Goal: Task Accomplishment & Management: Manage account settings

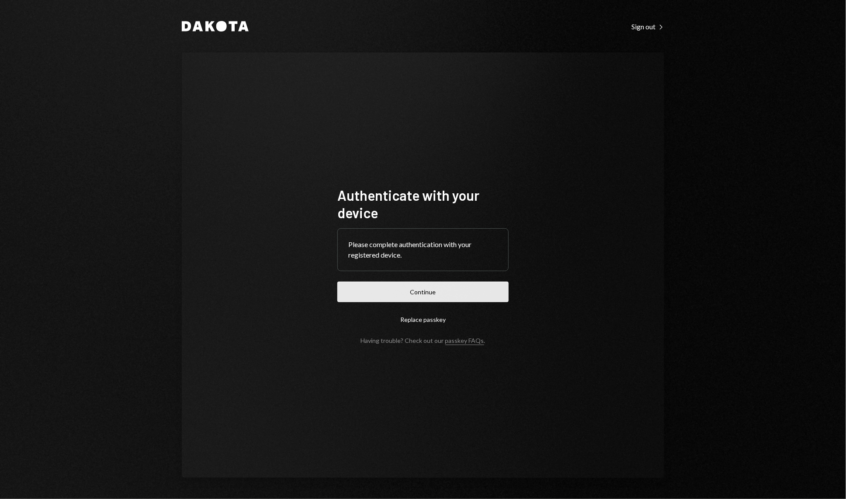
click at [447, 294] on button "Continue" at bounding box center [423, 292] width 171 height 21
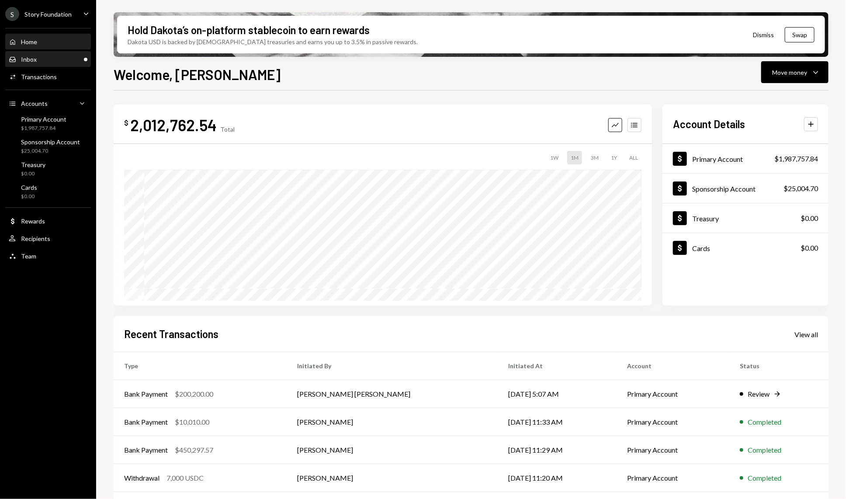
click at [54, 63] on div "Inbox Inbox" at bounding box center [48, 59] width 79 height 15
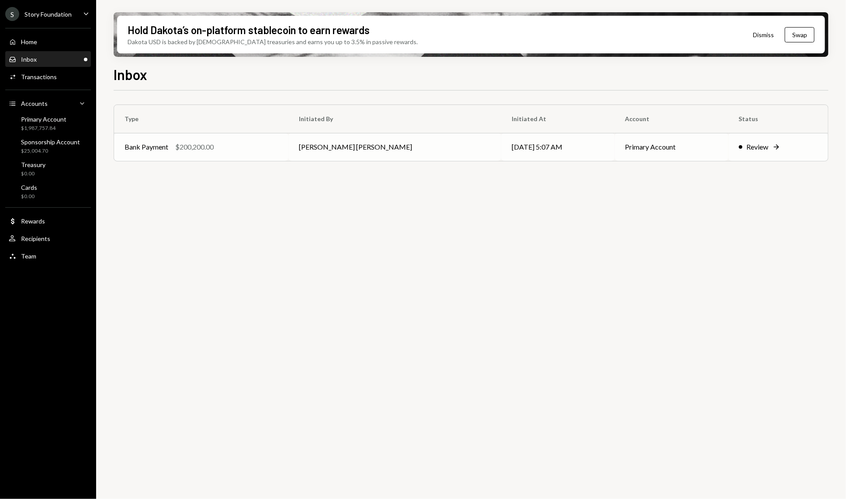
click at [182, 146] on div "$200,200.00" at bounding box center [194, 147] width 38 height 10
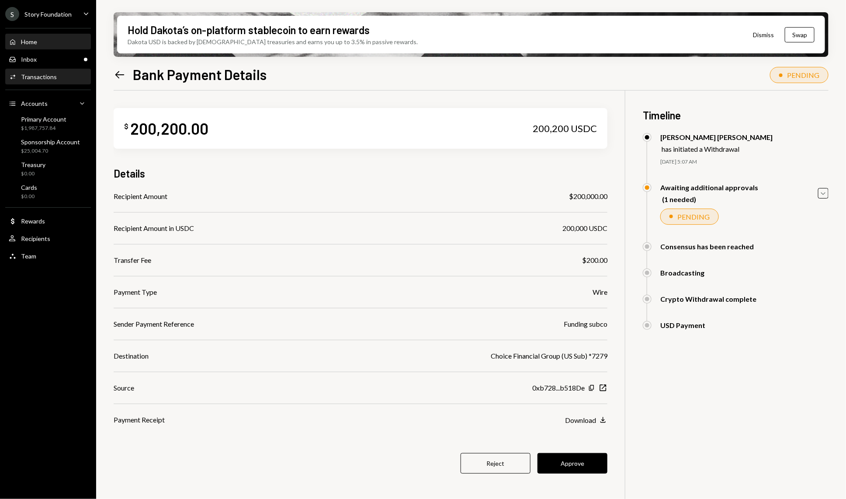
click at [69, 47] on div "Home Home" at bounding box center [48, 42] width 79 height 15
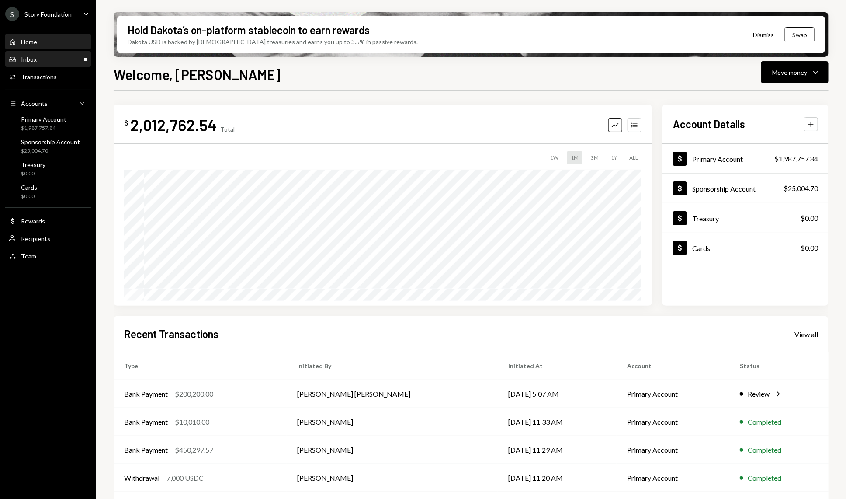
click at [71, 62] on div "Inbox Inbox" at bounding box center [48, 60] width 79 height 8
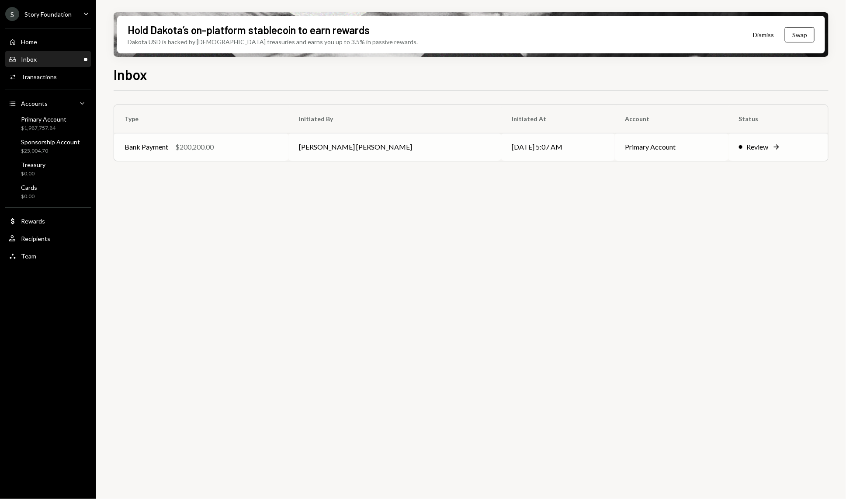
click at [277, 140] on td "Bank Payment $200,200.00" at bounding box center [201, 147] width 174 height 28
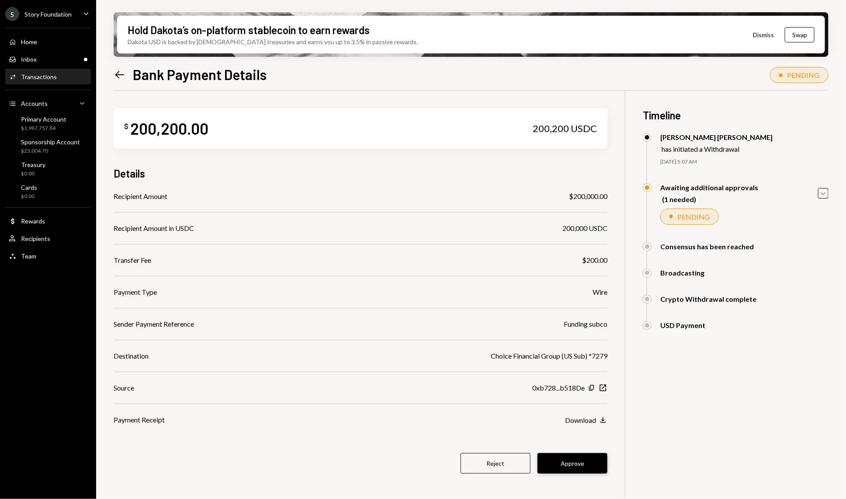
click at [579, 462] on button "Approve" at bounding box center [573, 463] width 70 height 21
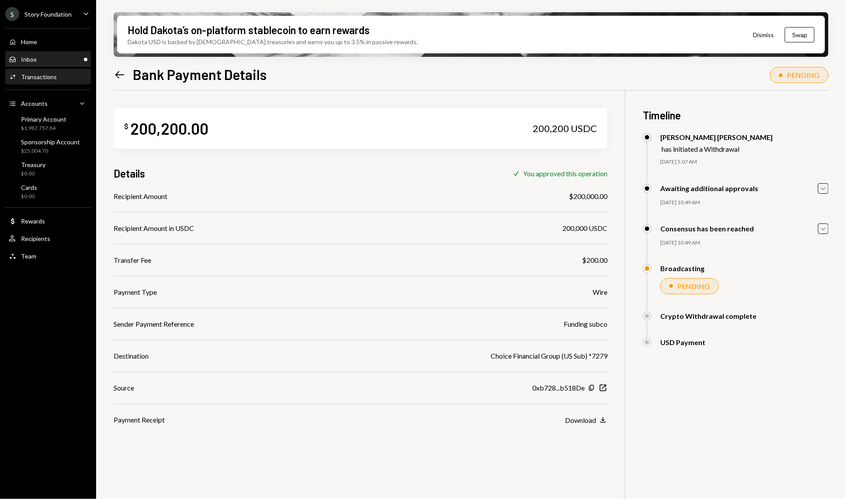
click at [59, 56] on div "Inbox Inbox" at bounding box center [48, 60] width 79 height 8
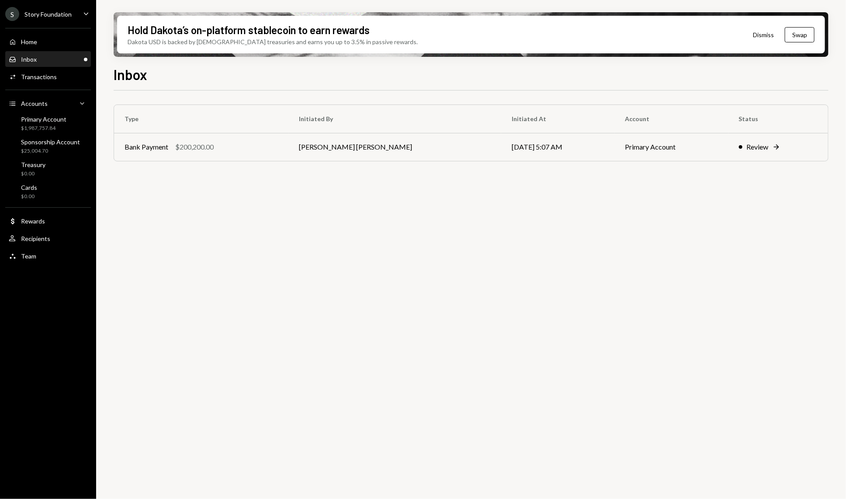
click at [56, 88] on div "Home Home Inbox Inbox Activities Transactions Accounts Accounts Caret Down Prim…" at bounding box center [48, 144] width 96 height 243
click at [56, 82] on div "Activities Transactions" at bounding box center [48, 77] width 79 height 15
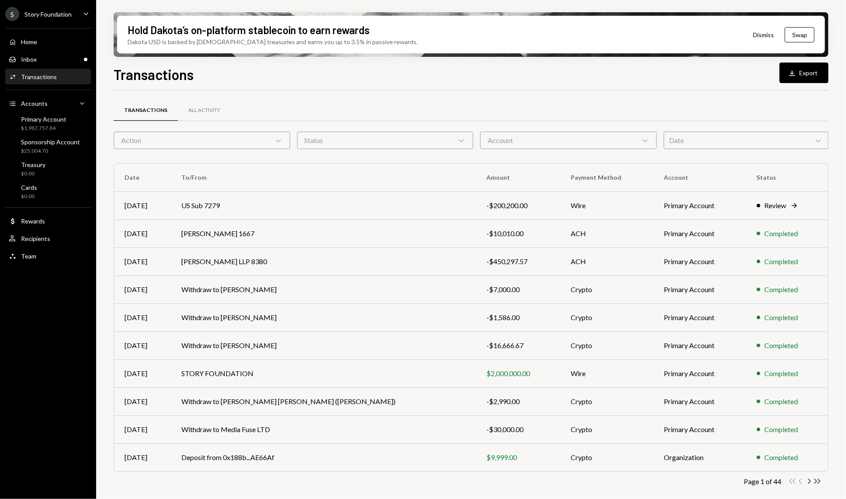
click at [233, 146] on div "Action Chevron Down" at bounding box center [202, 140] width 177 height 17
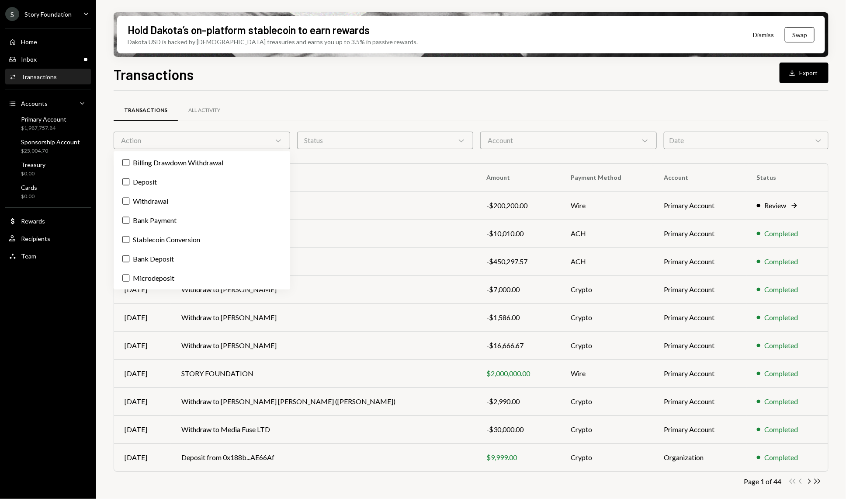
click at [323, 151] on div "Transactions All Activity Action Chevron Down Status Chevron Down Account Chevr…" at bounding box center [471, 306] width 715 height 404
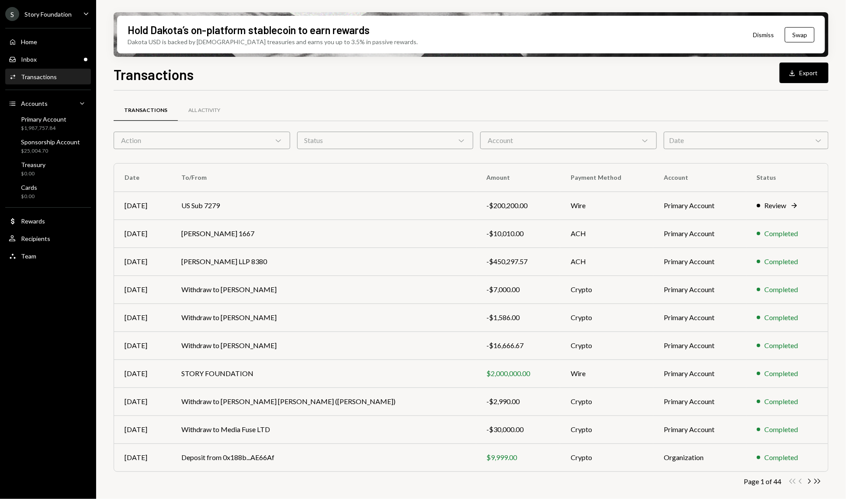
click at [334, 145] on div "Status Chevron Down" at bounding box center [385, 140] width 177 height 17
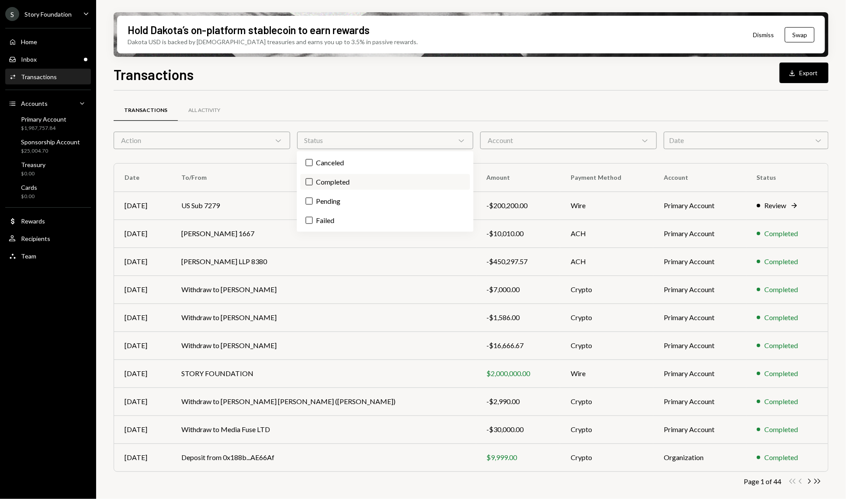
click at [307, 178] on button "Completed" at bounding box center [309, 181] width 7 height 7
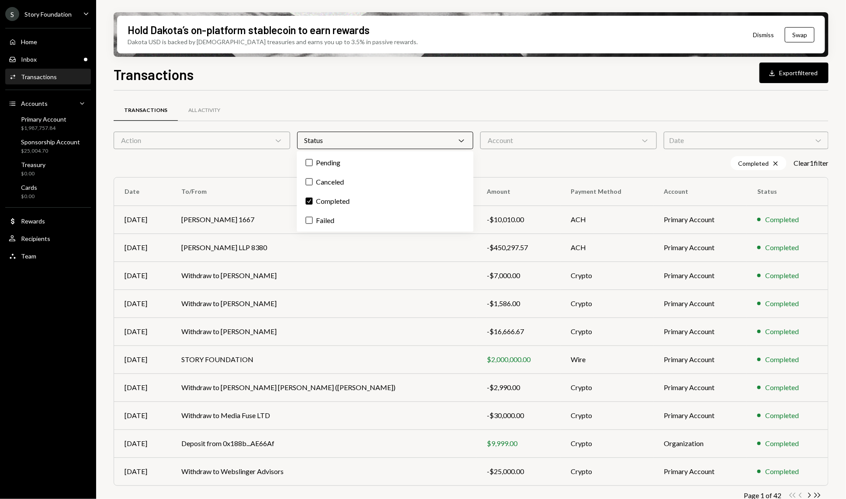
click at [556, 138] on div "Account Chevron Down" at bounding box center [569, 140] width 177 height 17
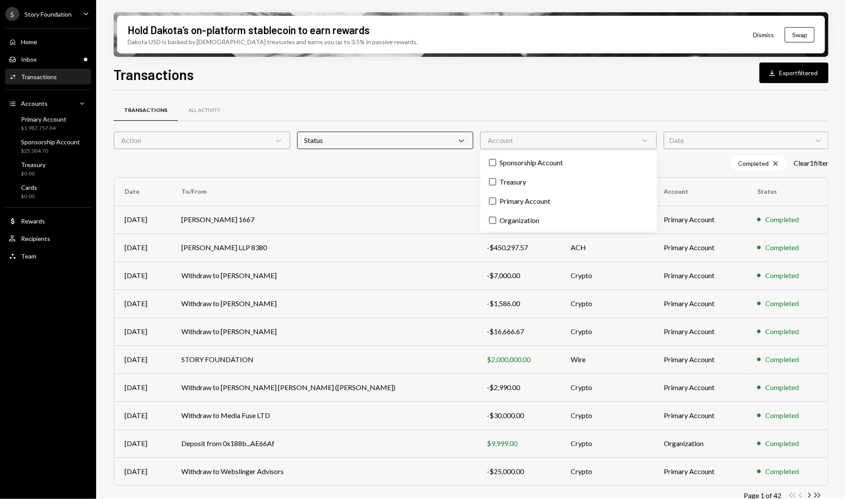
click at [265, 141] on div "Action Chevron Down" at bounding box center [202, 140] width 177 height 17
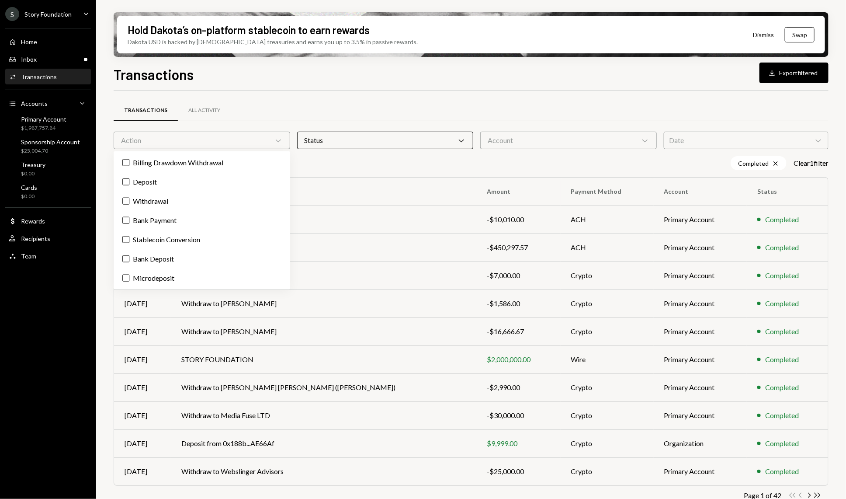
click at [740, 139] on div "Date Chevron Down" at bounding box center [746, 140] width 165 height 17
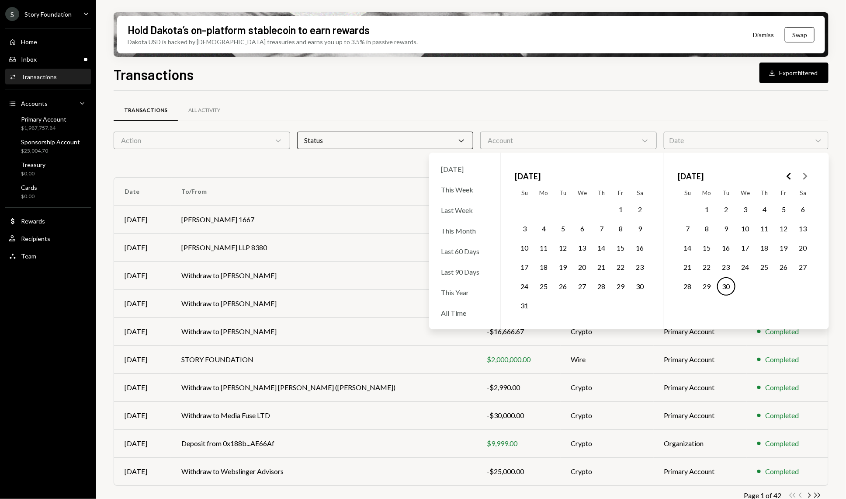
click at [790, 173] on polygon "Go to the Previous Month" at bounding box center [789, 176] width 4 height 7
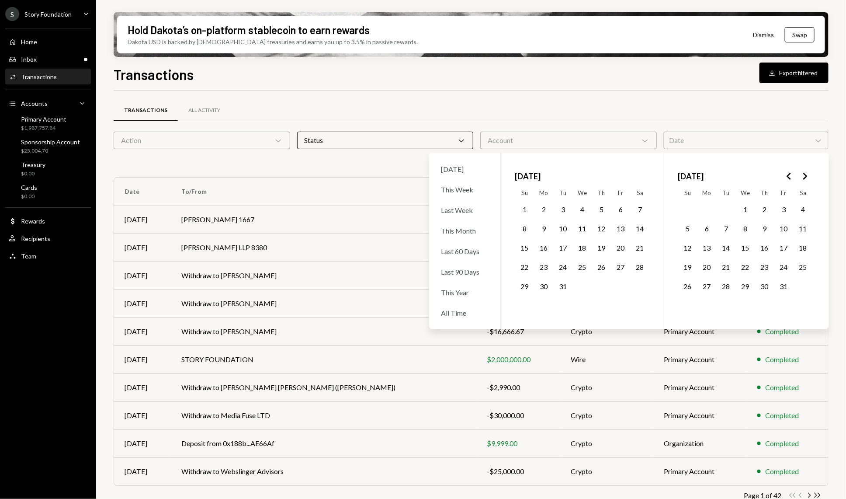
click at [790, 173] on polygon "Go to the Previous Month" at bounding box center [789, 176] width 4 height 7
click at [805, 176] on icon "Go to the Next Month" at bounding box center [805, 176] width 10 height 10
click at [783, 210] on button "1" at bounding box center [784, 209] width 18 height 18
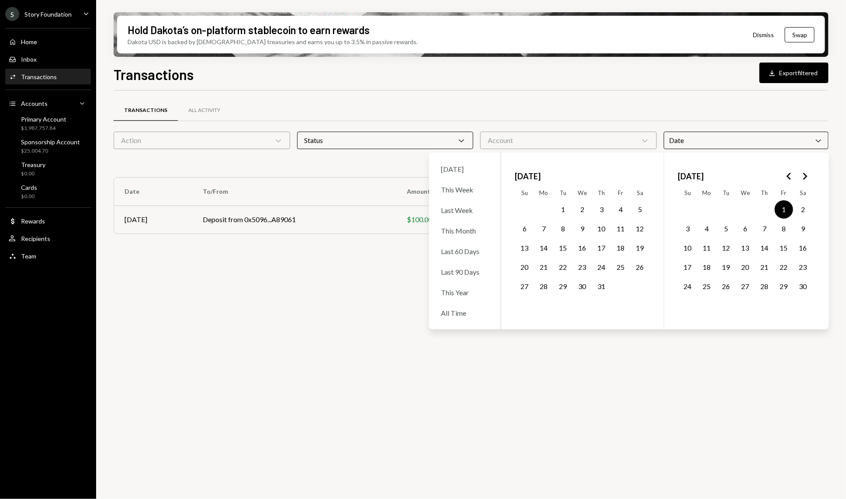
click at [806, 289] on button "30" at bounding box center [803, 286] width 18 height 18
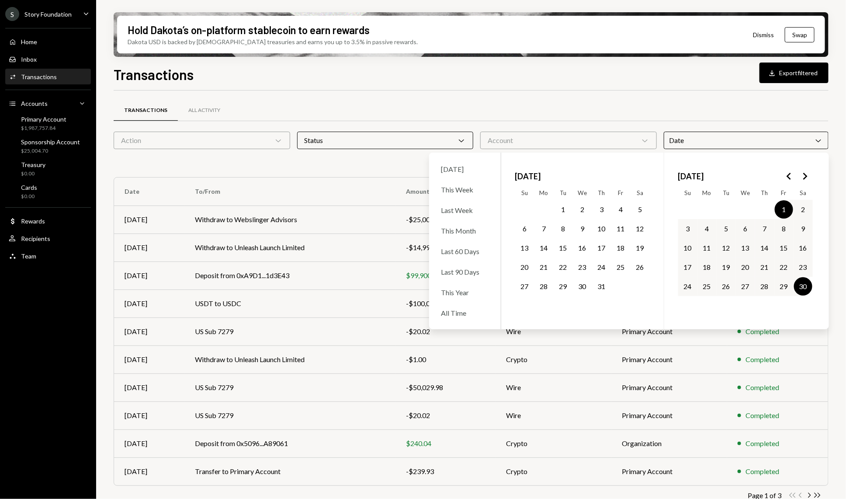
click at [280, 107] on div "Transactions All Activity" at bounding box center [471, 110] width 715 height 22
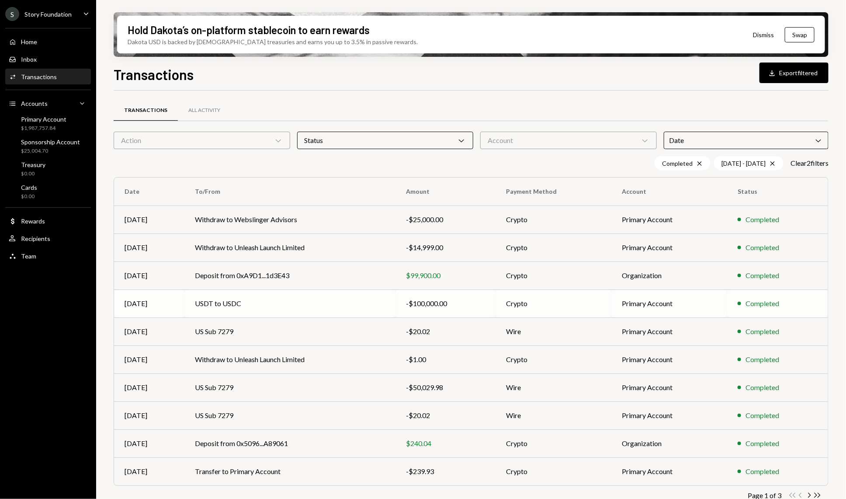
scroll to position [13, 0]
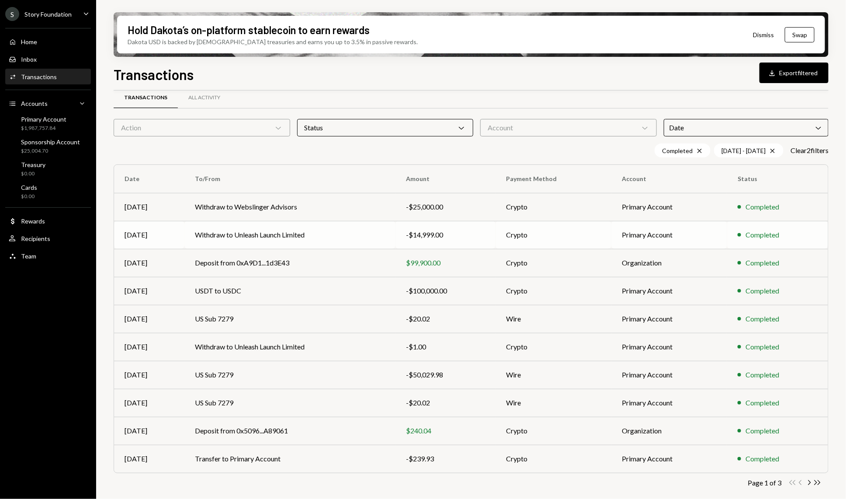
click at [339, 223] on td "Withdraw to Unleash Launch Limited" at bounding box center [290, 235] width 211 height 28
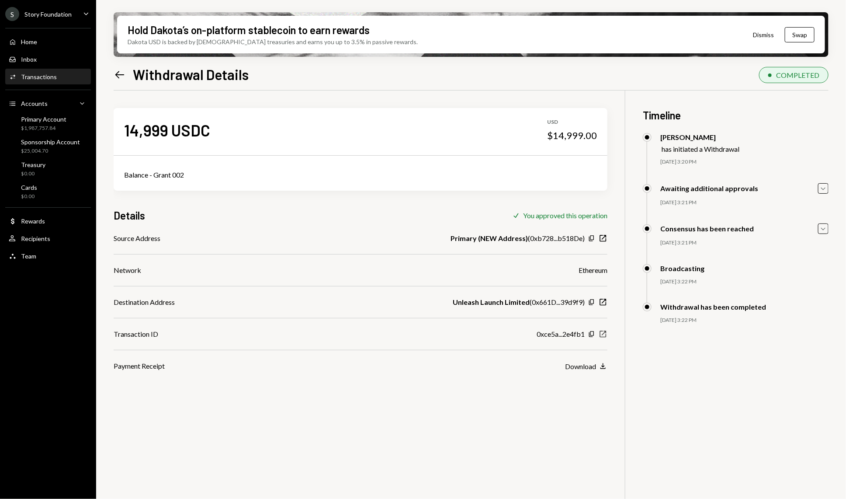
click at [604, 338] on icon "New Window" at bounding box center [603, 334] width 9 height 9
click at [118, 75] on icon "Left Arrow" at bounding box center [120, 75] width 12 height 12
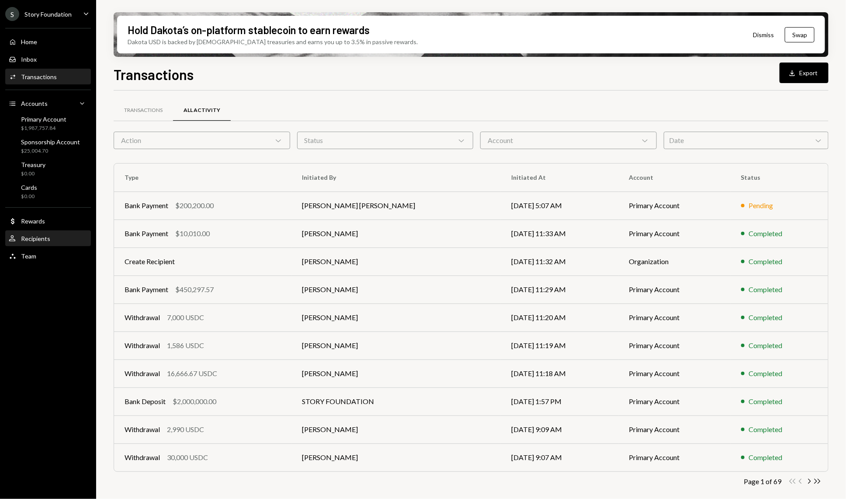
click at [69, 237] on div "User Recipients" at bounding box center [48, 239] width 79 height 8
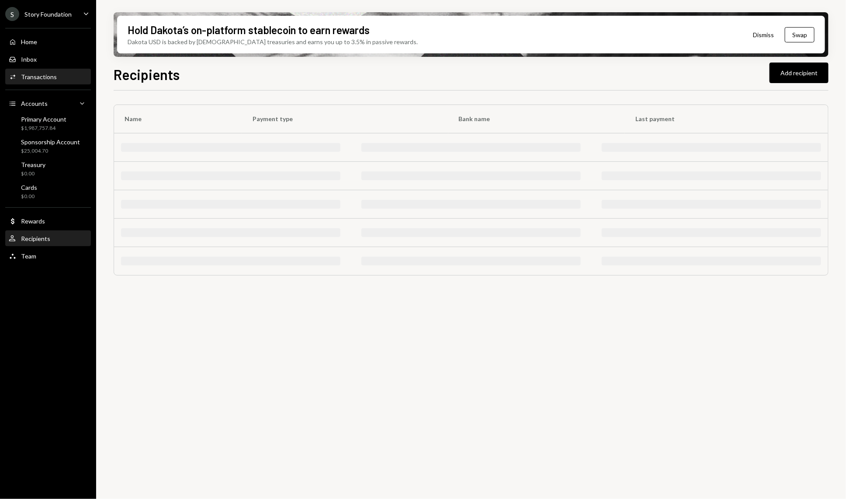
click at [58, 70] on div "Activities Transactions" at bounding box center [48, 77] width 79 height 15
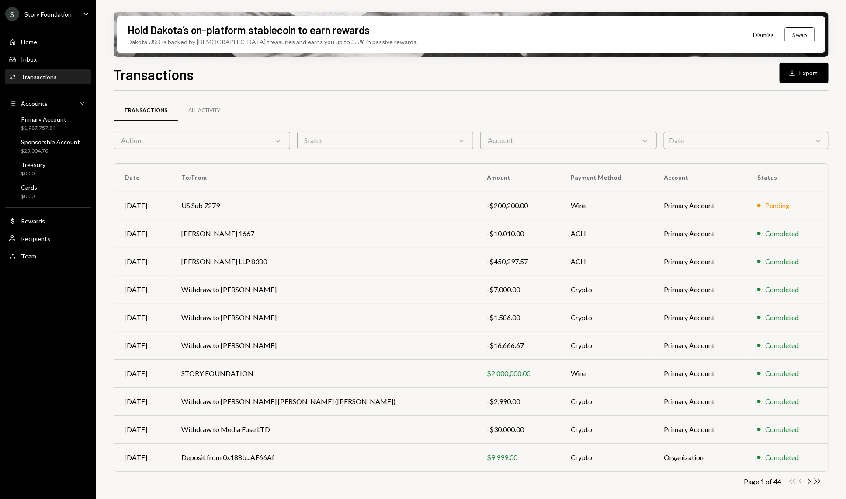
click at [361, 144] on div "Status Chevron Down" at bounding box center [385, 140] width 177 height 17
click at [545, 145] on div "Account Chevron Down" at bounding box center [569, 140] width 177 height 17
click at [701, 146] on div "Date Chevron Down" at bounding box center [746, 140] width 165 height 17
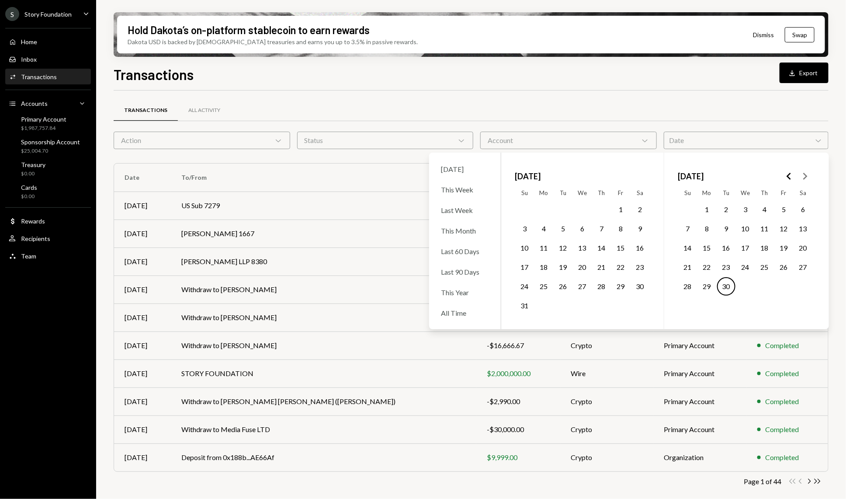
click at [788, 176] on polygon "Go to the Previous Month" at bounding box center [789, 176] width 4 height 7
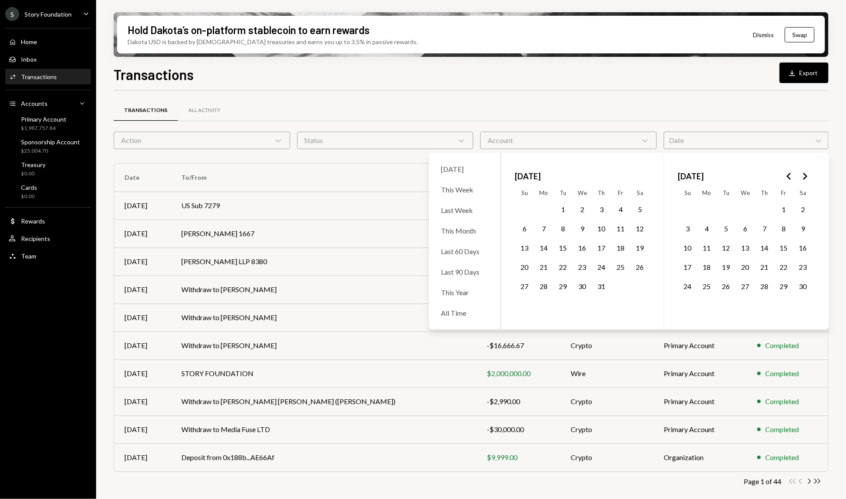
click at [788, 176] on polygon "Go to the Previous Month" at bounding box center [789, 176] width 4 height 7
click at [806, 175] on polygon "Go to the Next Month" at bounding box center [806, 176] width 4 height 7
click at [563, 211] on button "1" at bounding box center [563, 209] width 18 height 18
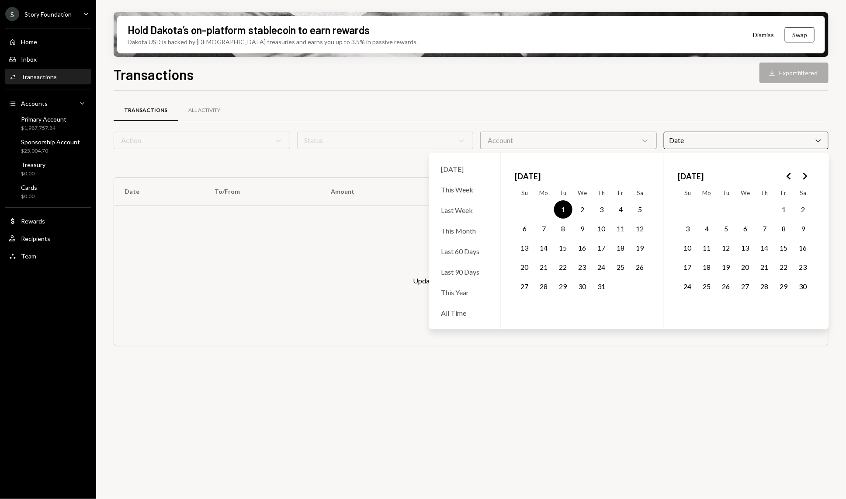
click at [603, 286] on button "31" at bounding box center [602, 286] width 18 height 18
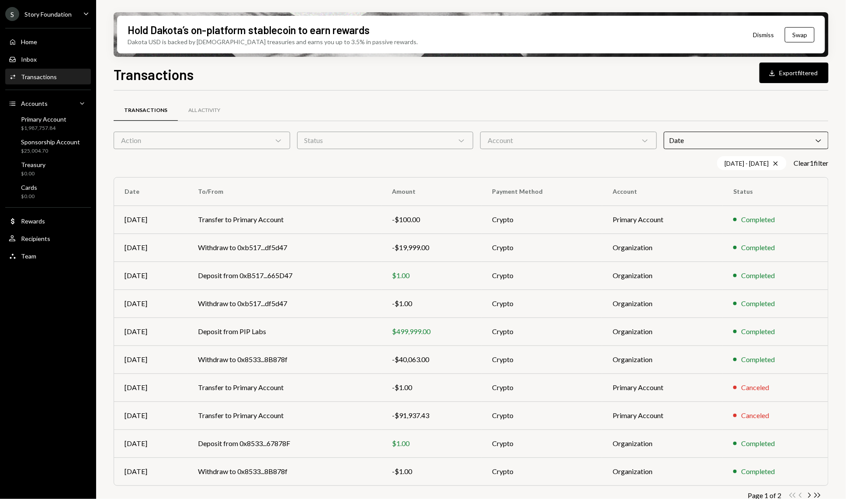
click at [639, 65] on div "Transactions Download Export filtered" at bounding box center [471, 73] width 715 height 19
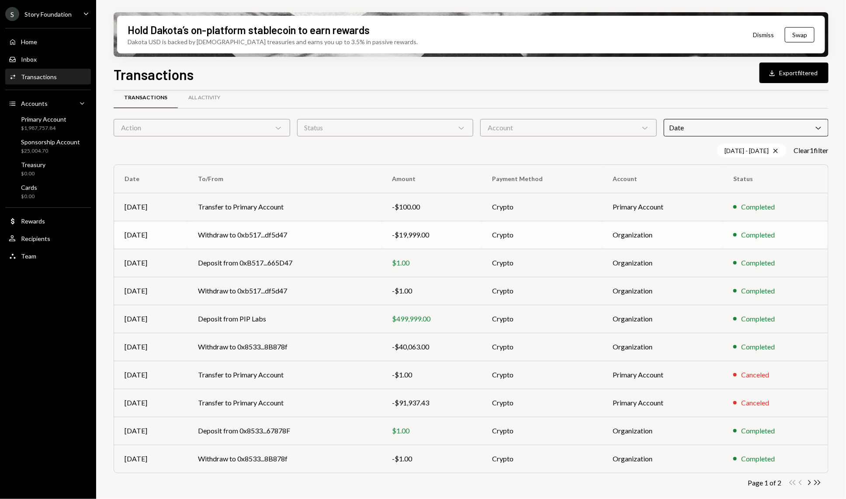
click at [309, 230] on td "Withdraw to 0xb517...df5d47" at bounding box center [285, 235] width 194 height 28
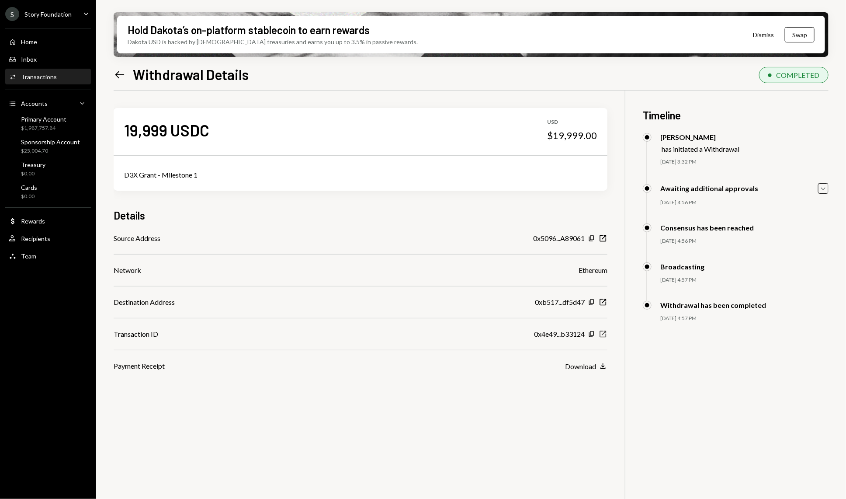
click at [603, 333] on icon "New Window" at bounding box center [603, 334] width 9 height 9
click at [51, 83] on div "Activities Transactions" at bounding box center [48, 77] width 79 height 15
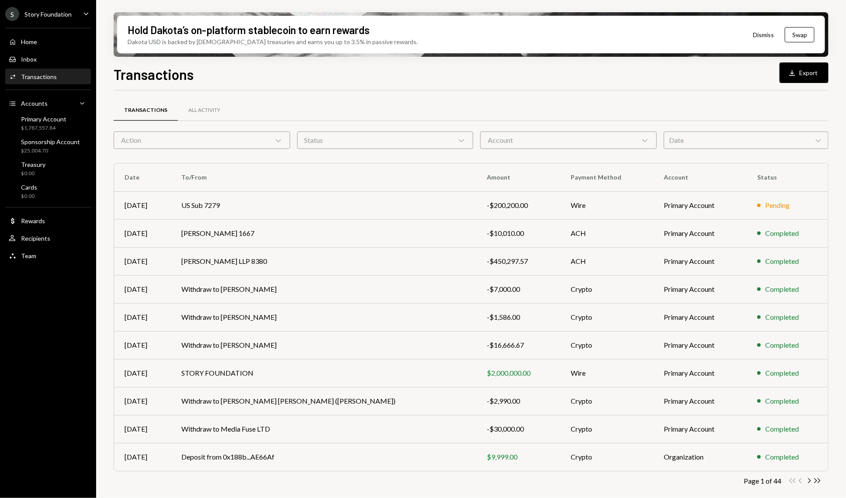
click at [729, 146] on div "Date Chevron Down" at bounding box center [746, 140] width 165 height 17
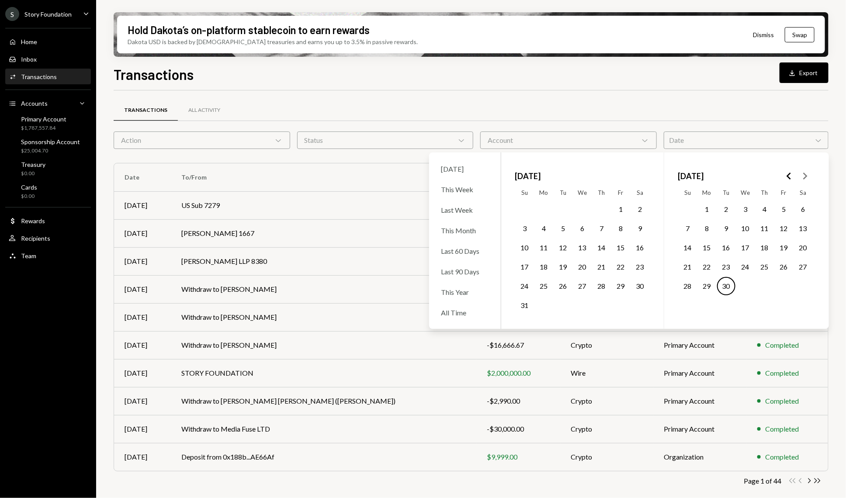
click at [787, 176] on icon "Go to the Previous Month" at bounding box center [789, 176] width 10 height 10
click at [808, 179] on icon "Go to the Next Month" at bounding box center [805, 176] width 10 height 10
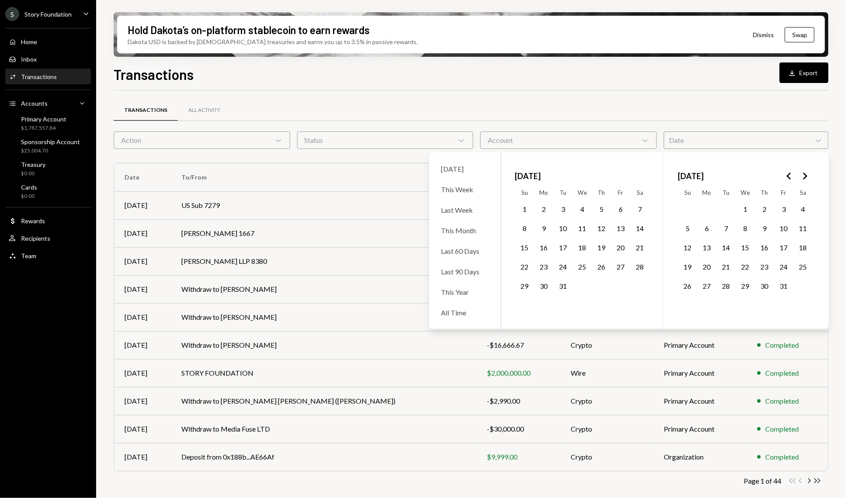
click at [746, 213] on button "1" at bounding box center [746, 209] width 18 height 18
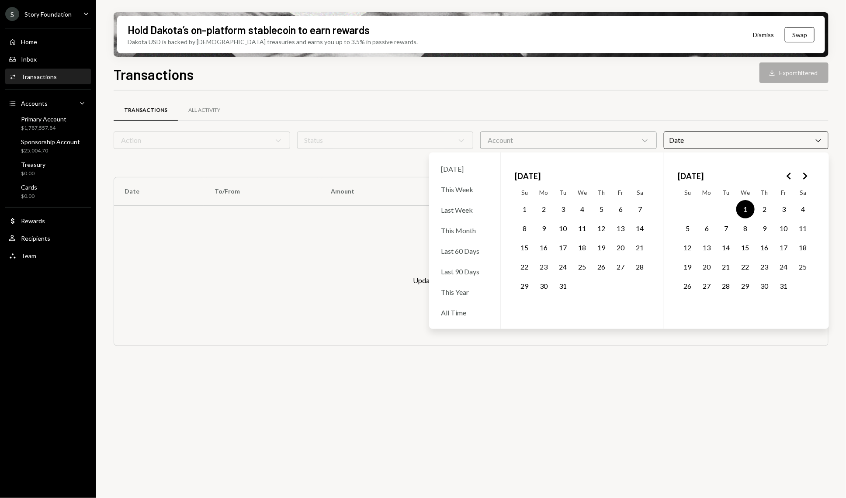
click at [804, 175] on icon "Go to the Next Month" at bounding box center [805, 176] width 10 height 10
click at [623, 286] on button "28" at bounding box center [621, 286] width 18 height 18
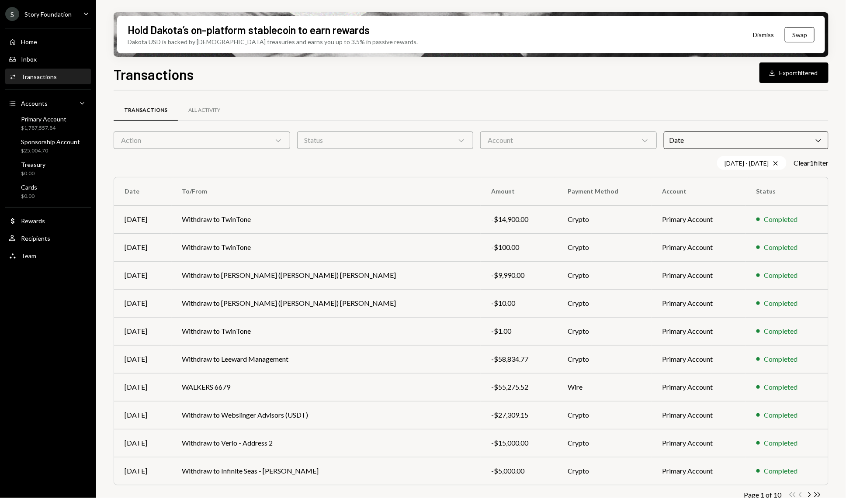
click at [688, 89] on div "Transactions Download Export filtered Transactions All Activity Action Chevron …" at bounding box center [471, 307] width 715 height 486
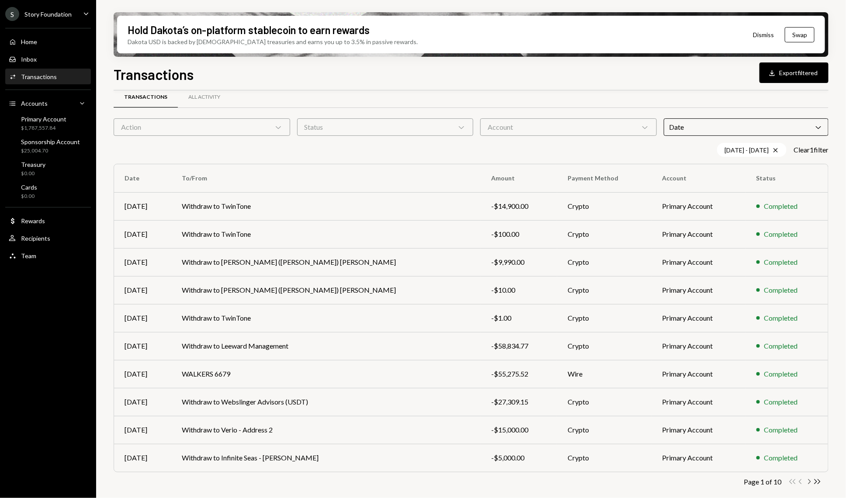
click at [811, 482] on icon "Chevron Right" at bounding box center [809, 482] width 8 height 8
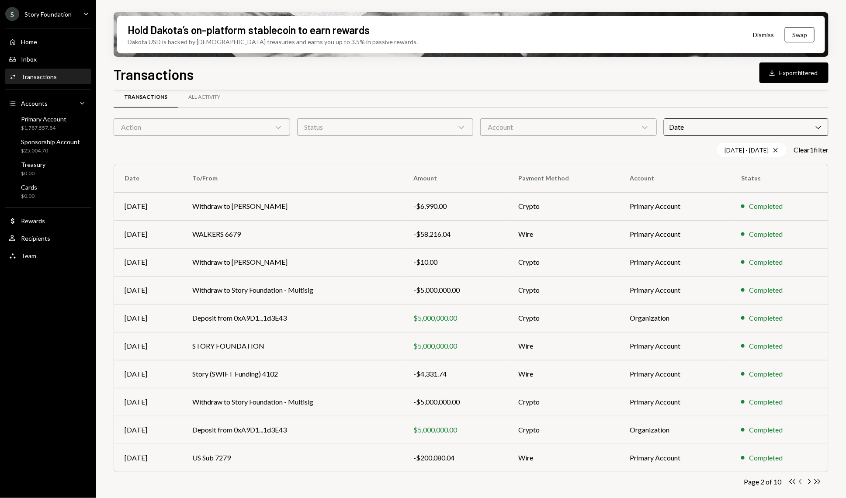
click at [799, 484] on icon "Chevron Left" at bounding box center [801, 482] width 8 height 8
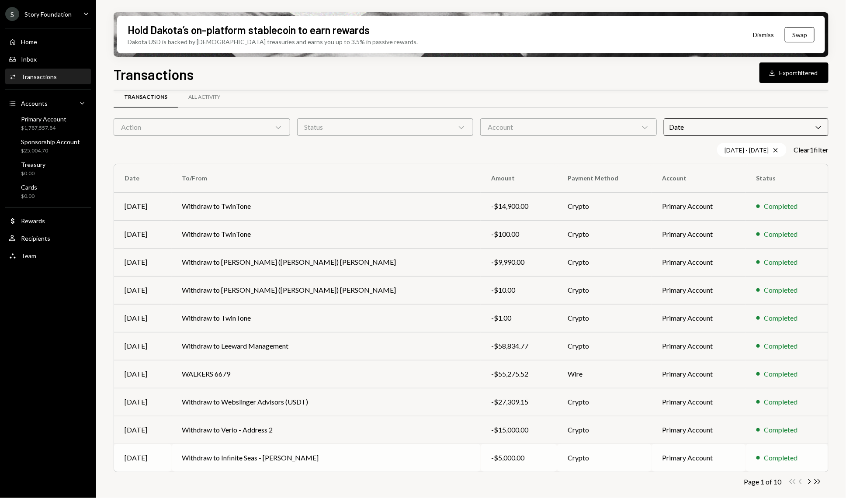
click at [387, 454] on td "Withdraw to Infinite Seas - Keyi Tan" at bounding box center [327, 458] width 310 height 28
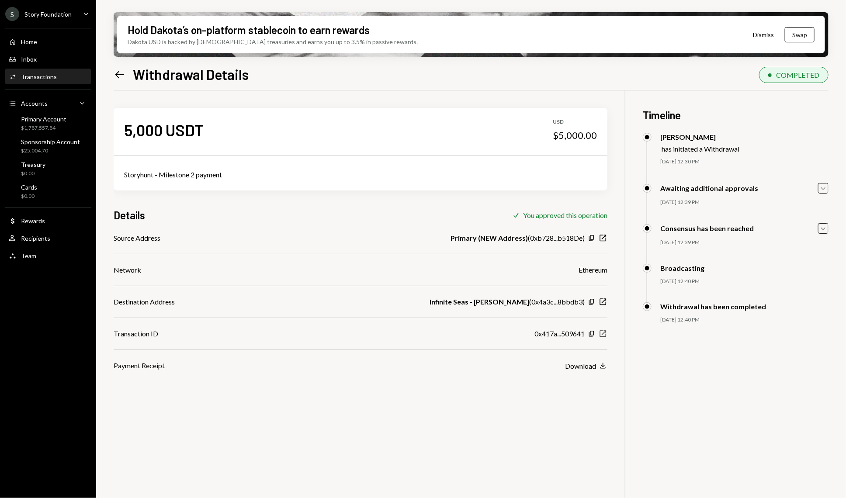
click at [606, 332] on icon "New Window" at bounding box center [603, 334] width 9 height 9
click at [65, 76] on div "Activities Transactions" at bounding box center [48, 77] width 79 height 8
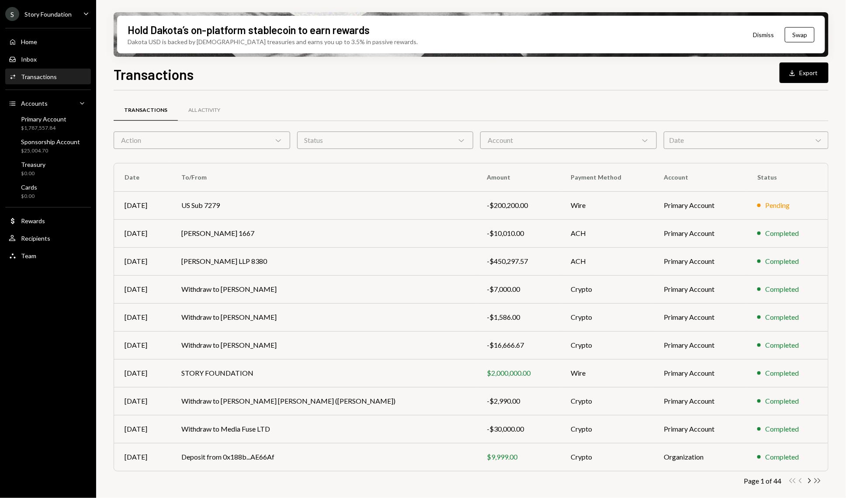
click at [818, 479] on icon "Double Arrow Right" at bounding box center [818, 481] width 8 height 8
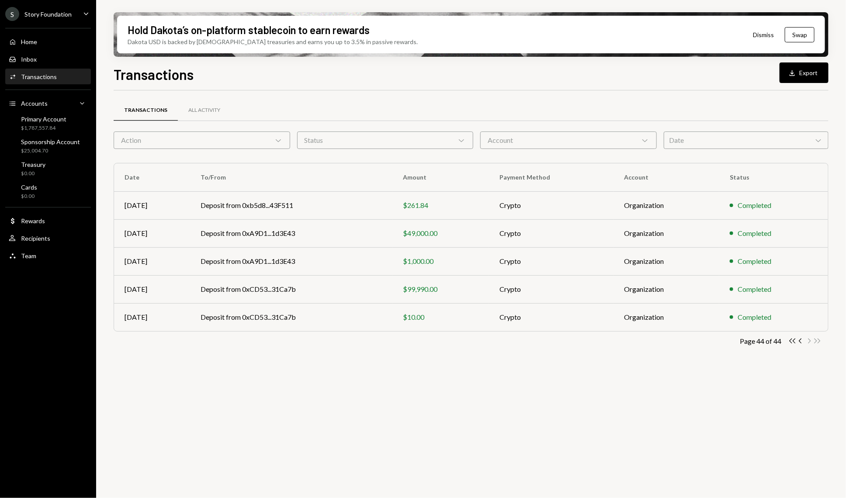
click at [699, 144] on div "Date Chevron Down" at bounding box center [746, 140] width 165 height 17
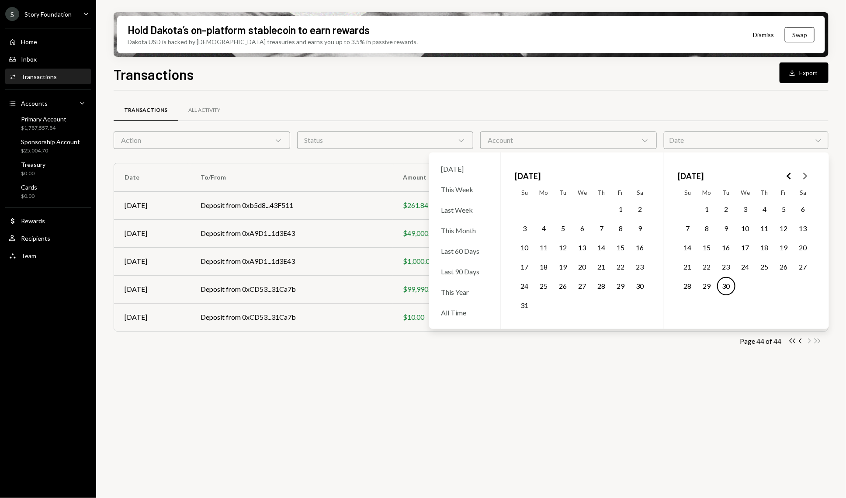
click at [787, 176] on polygon "Go to the Previous Month" at bounding box center [789, 176] width 4 height 7
click at [746, 209] on button "1" at bounding box center [746, 209] width 18 height 18
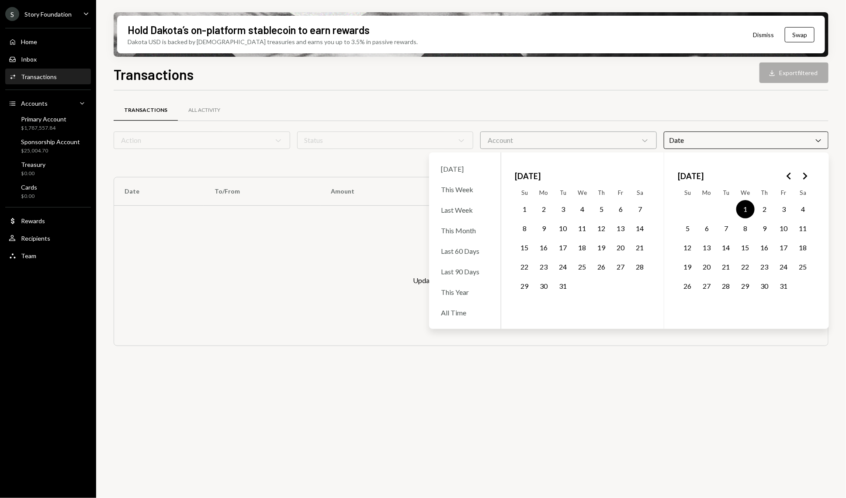
click at [808, 175] on icon "Go to the Next Month" at bounding box center [805, 176] width 10 height 10
click at [615, 279] on button "28" at bounding box center [621, 286] width 18 height 18
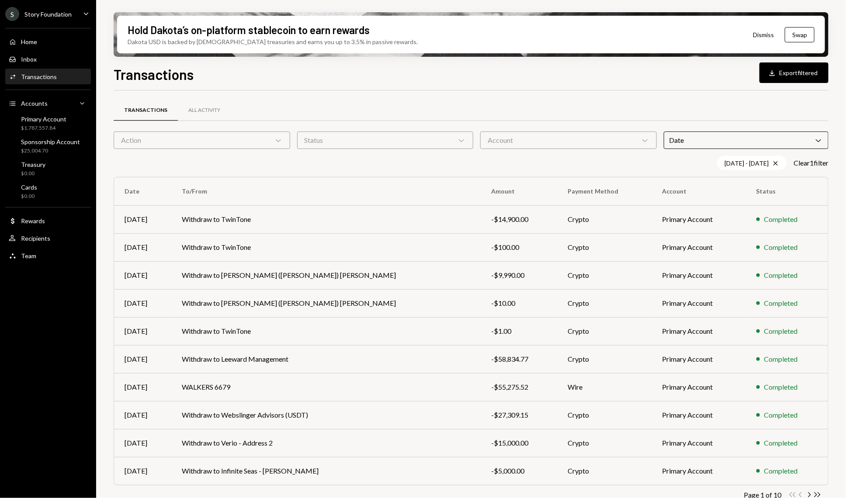
click at [692, 93] on div "Transactions All Activity Action Chevron Down Status Chevron Down Account Chevr…" at bounding box center [471, 307] width 715 height 432
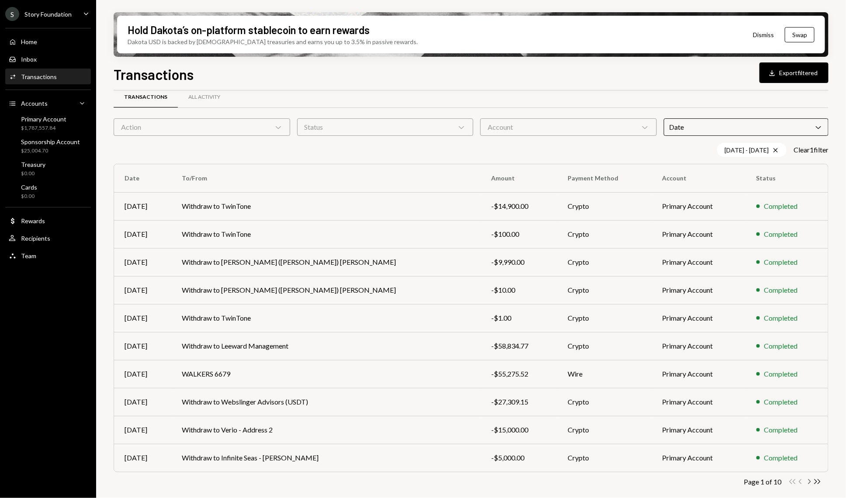
click at [806, 481] on icon "Chevron Right" at bounding box center [809, 482] width 8 height 8
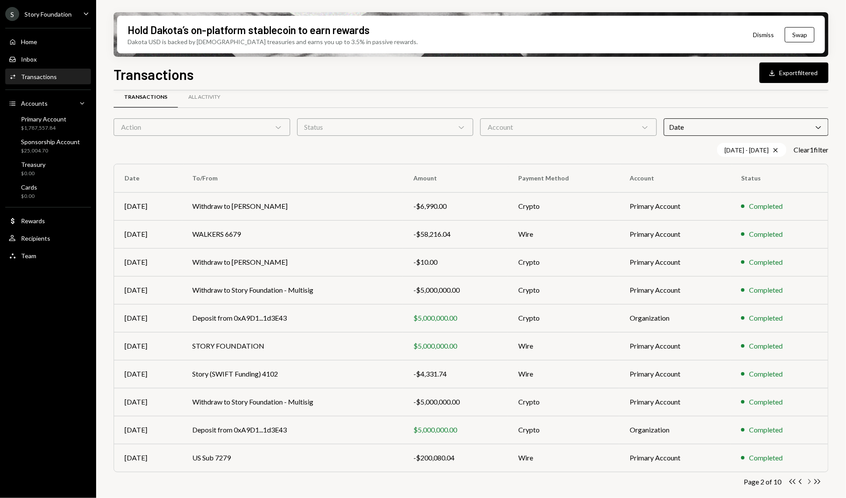
click at [808, 482] on icon "Chevron Right" at bounding box center [809, 482] width 8 height 8
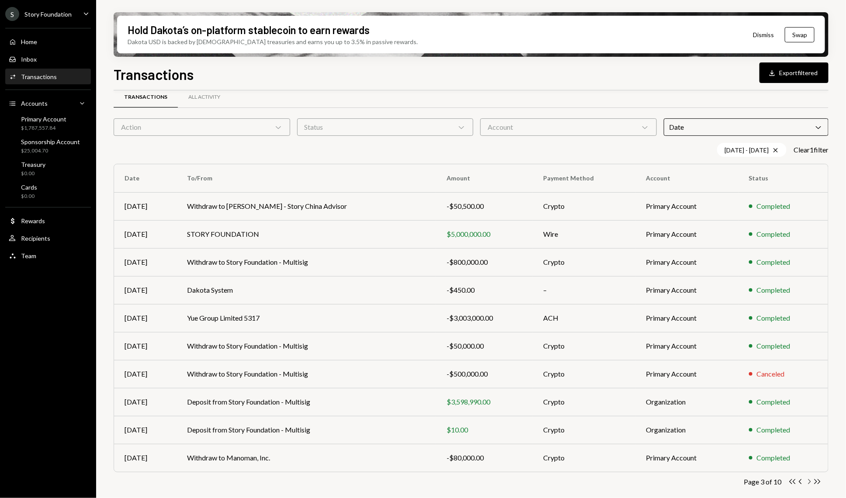
click at [808, 478] on icon "Chevron Right" at bounding box center [809, 482] width 8 height 8
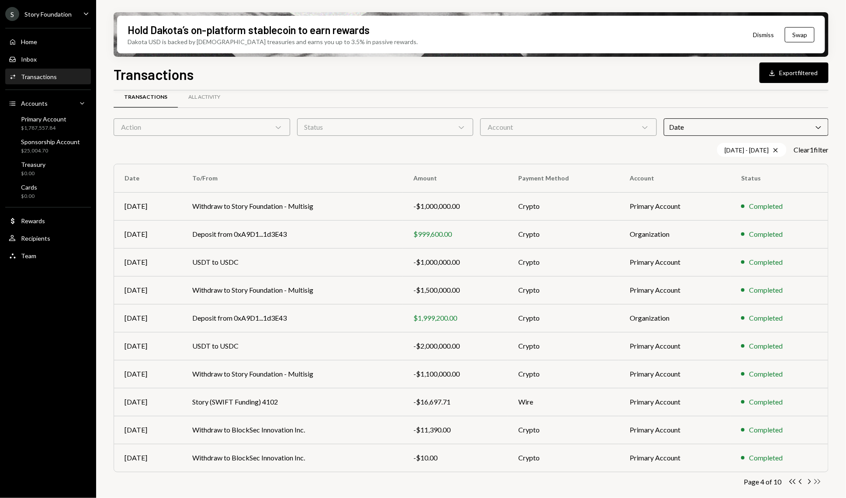
click at [820, 479] on icon "Double Arrow Right" at bounding box center [818, 482] width 8 height 8
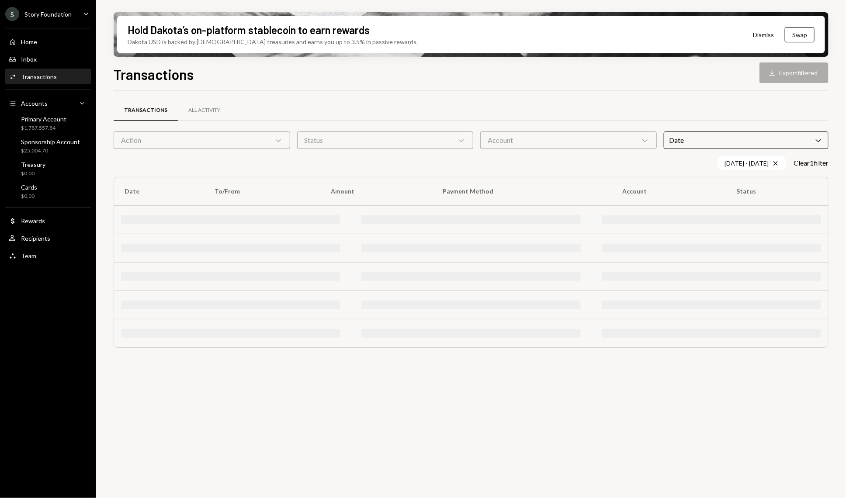
scroll to position [0, 0]
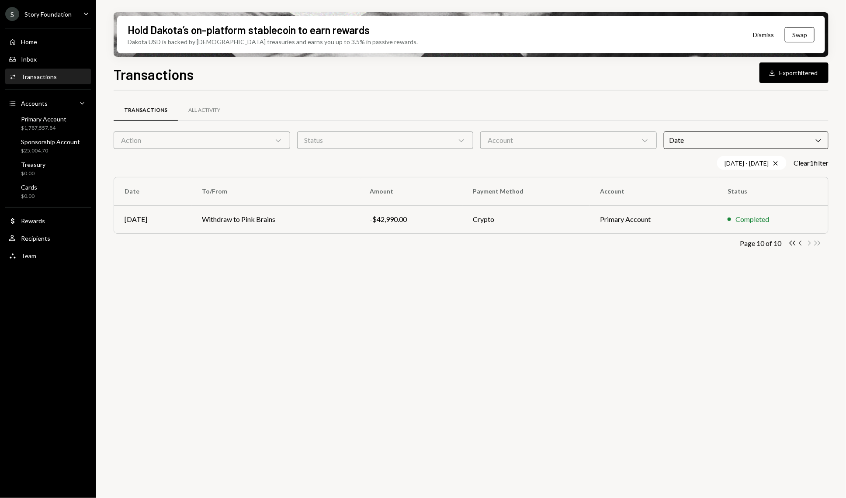
click at [801, 244] on icon "button" at bounding box center [800, 243] width 3 height 5
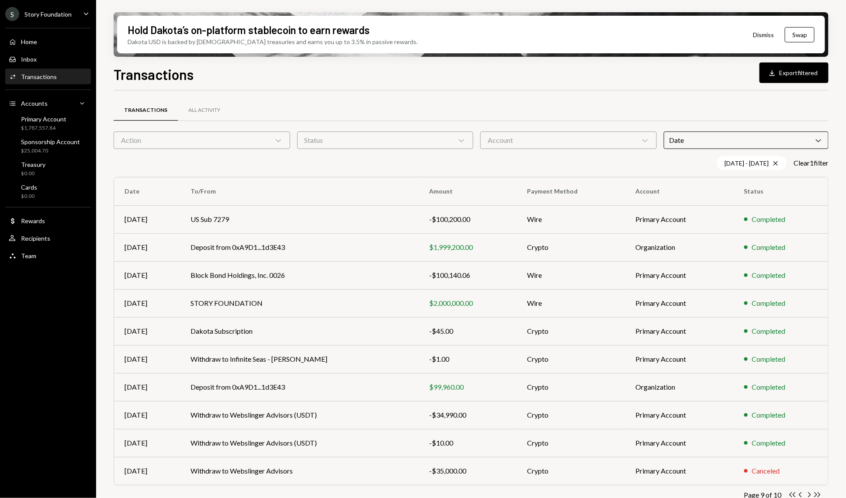
scroll to position [13, 0]
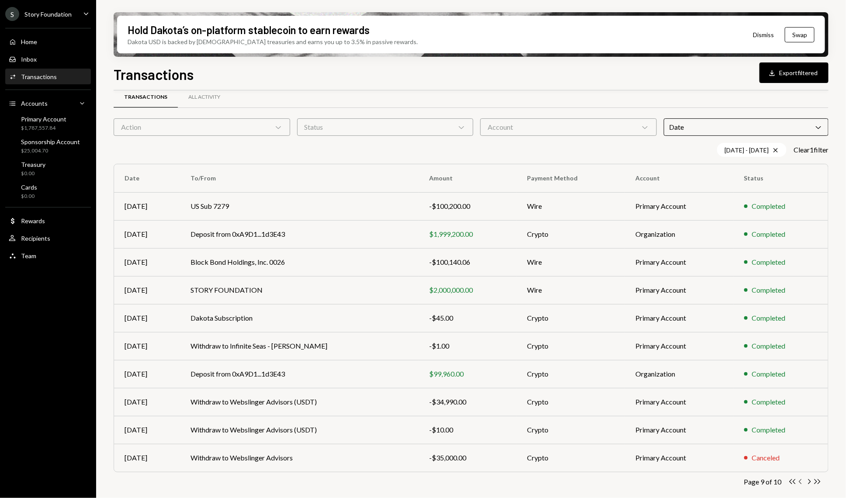
click at [801, 480] on icon "Chevron Left" at bounding box center [801, 482] width 8 height 8
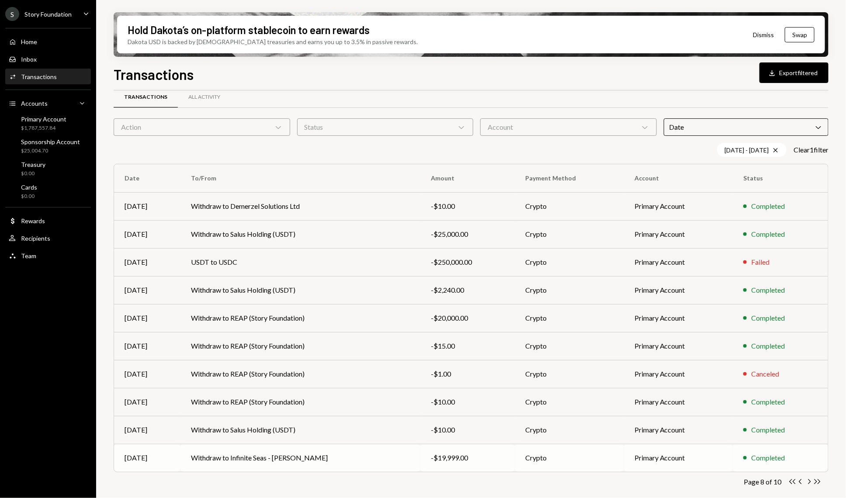
click at [325, 453] on td "Withdraw to Infinite Seas - Keyi Tan" at bounding box center [301, 458] width 240 height 28
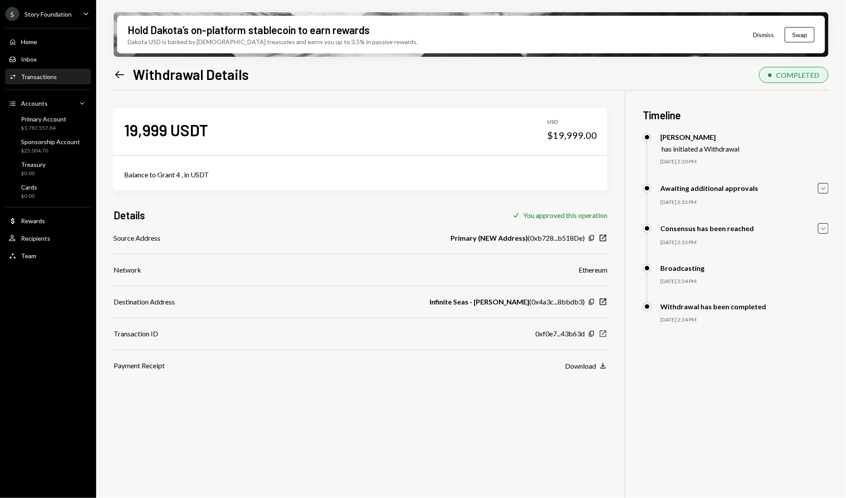
click at [606, 334] on icon "button" at bounding box center [603, 334] width 7 height 7
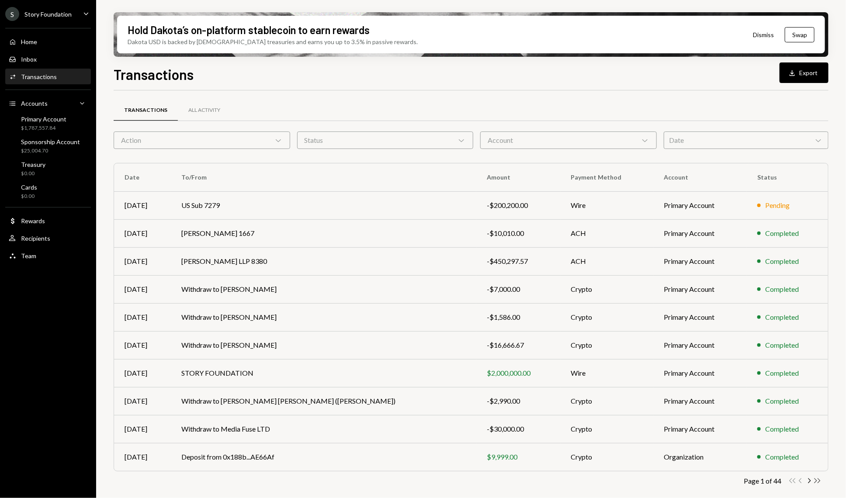
click at [817, 483] on icon "Double Arrow Right" at bounding box center [818, 481] width 8 height 8
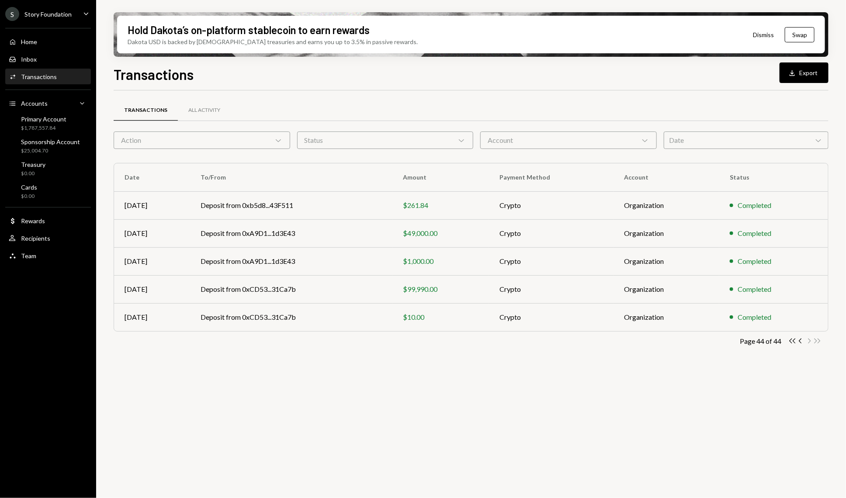
click at [722, 139] on div "Date Chevron Down" at bounding box center [746, 140] width 165 height 17
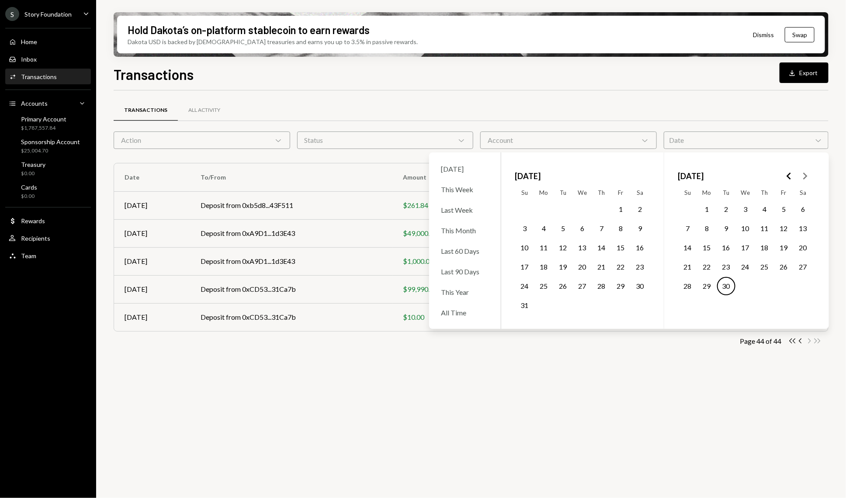
click at [690, 361] on div "Transactions All Activity Action Chevron Down Status Chevron Down Account Chevr…" at bounding box center [471, 236] width 715 height 264
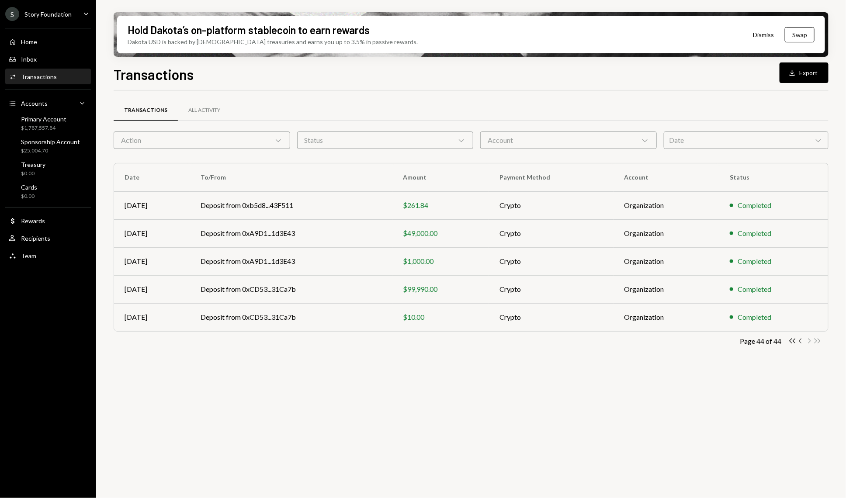
click at [798, 338] on icon "Chevron Left" at bounding box center [801, 341] width 8 height 8
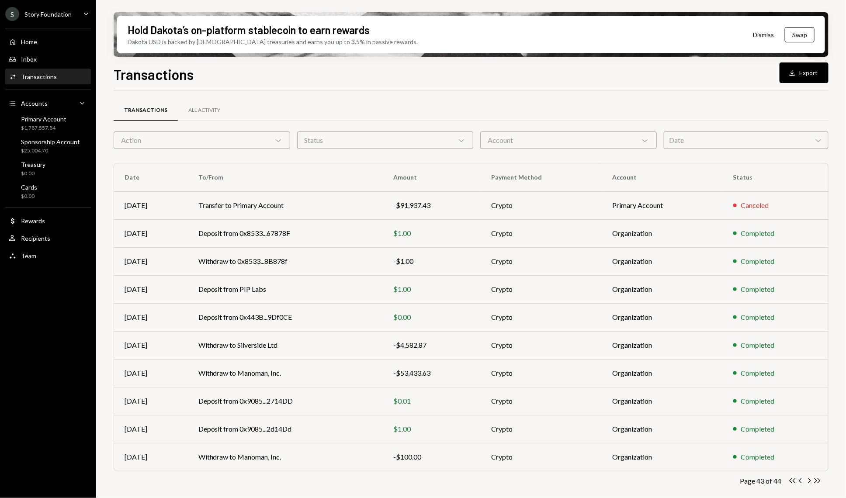
click at [767, 147] on div "Date Chevron Down" at bounding box center [746, 140] width 165 height 17
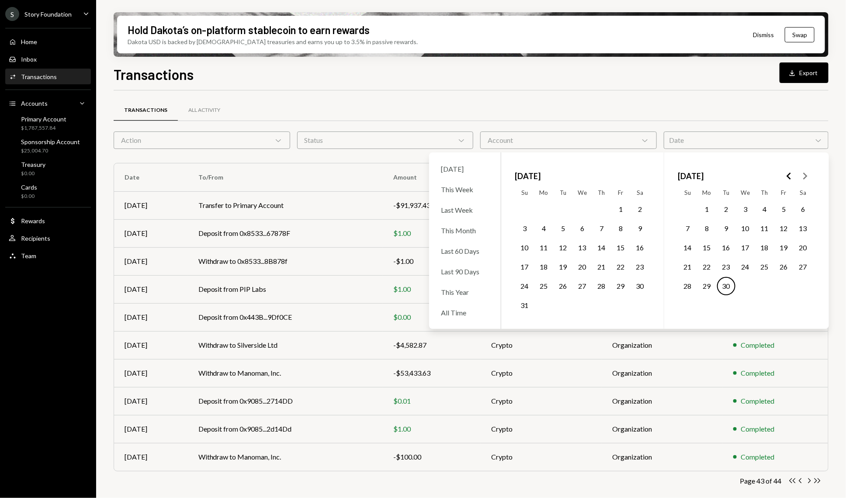
click at [789, 178] on polygon "Go to the Previous Month" at bounding box center [789, 176] width 4 height 7
click at [812, 179] on button "Go to the Next Month" at bounding box center [806, 176] width 16 height 16
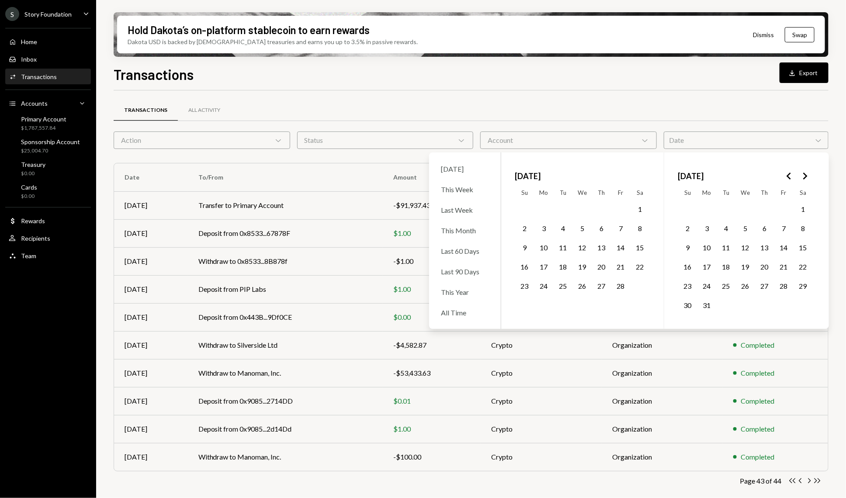
click at [643, 209] on button "1" at bounding box center [640, 209] width 18 height 18
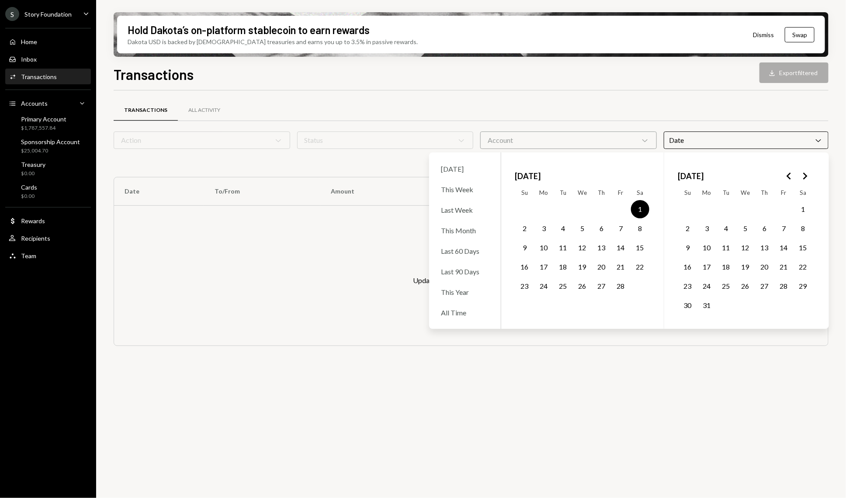
click at [622, 286] on button "28" at bounding box center [621, 286] width 18 height 18
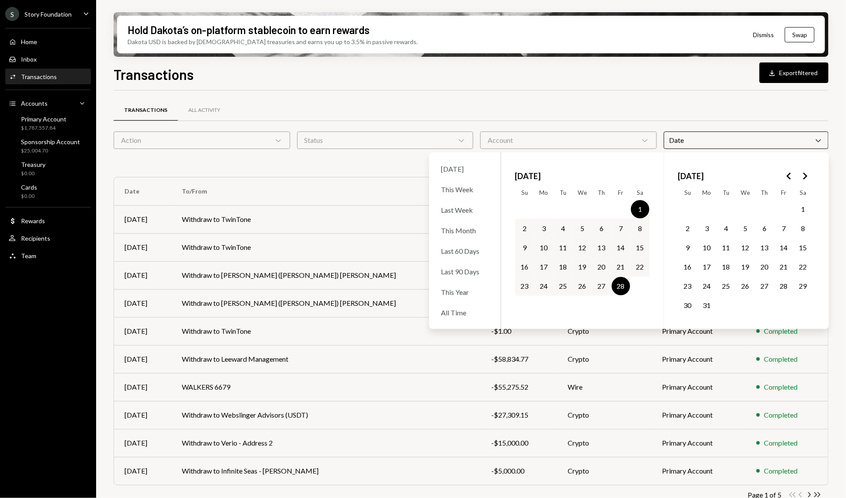
click at [620, 86] on div "Transactions Download Export filtered Transactions All Activity Action Chevron …" at bounding box center [471, 307] width 715 height 486
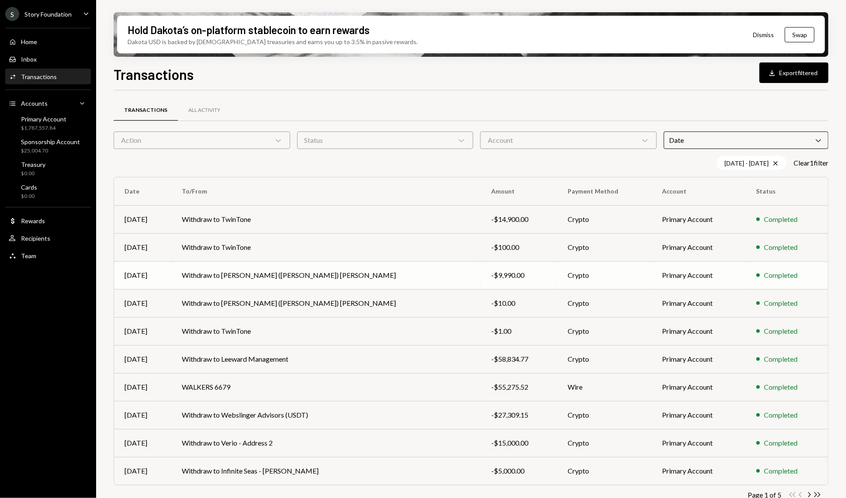
scroll to position [13, 0]
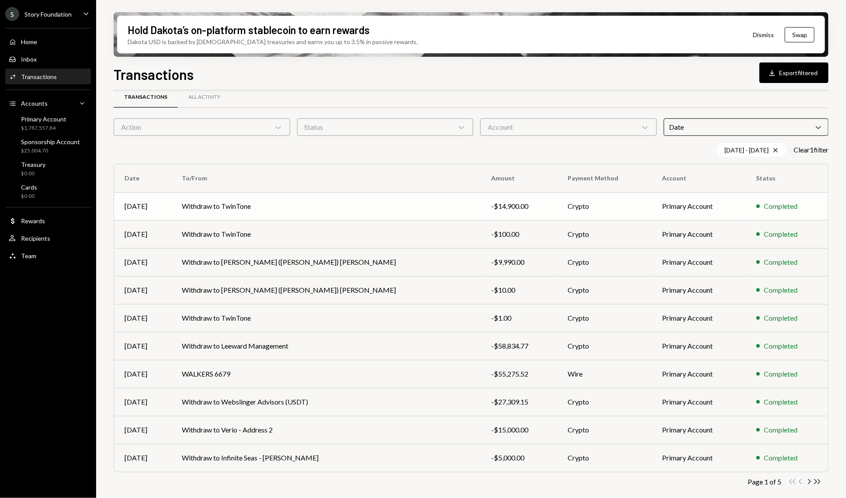
click at [348, 204] on td "Withdraw to TwinTone" at bounding box center [327, 206] width 310 height 28
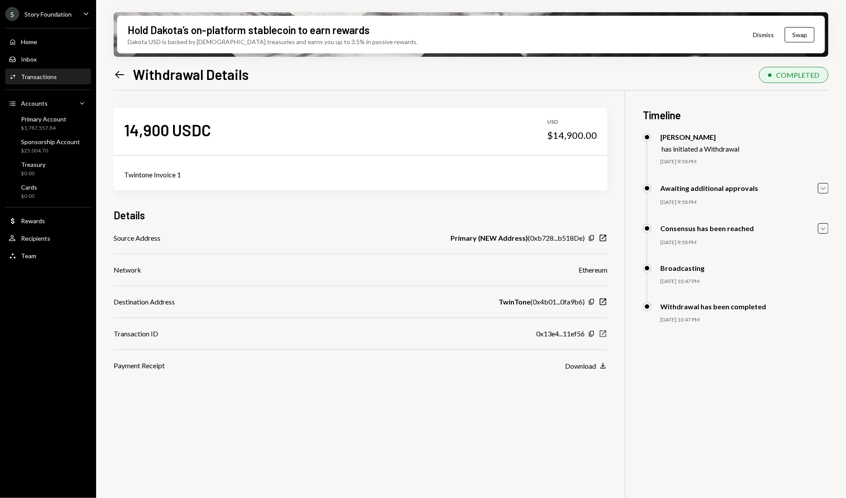
click at [606, 333] on icon "New Window" at bounding box center [603, 334] width 9 height 9
click at [606, 334] on icon "button" at bounding box center [603, 334] width 7 height 7
click at [48, 75] on div "Transactions" at bounding box center [39, 76] width 36 height 7
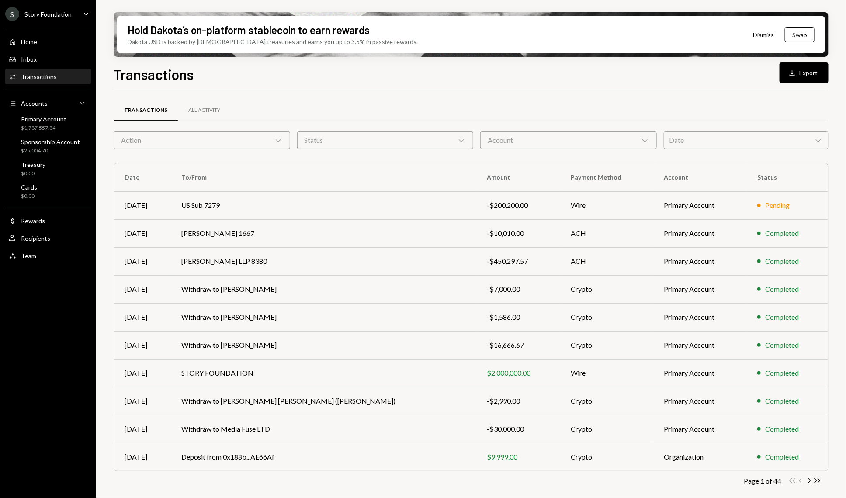
click at [253, 136] on div "Action Chevron Down" at bounding box center [202, 140] width 177 height 17
click at [384, 133] on div "Status Chevron Down" at bounding box center [385, 140] width 177 height 17
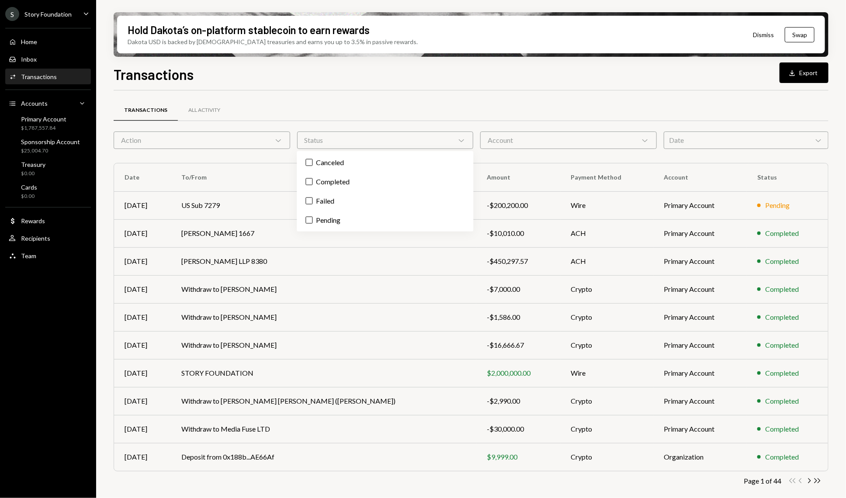
click at [588, 150] on div "Transactions All Activity Action Chevron Down Status Chevron Down Account Chevr…" at bounding box center [471, 306] width 715 height 404
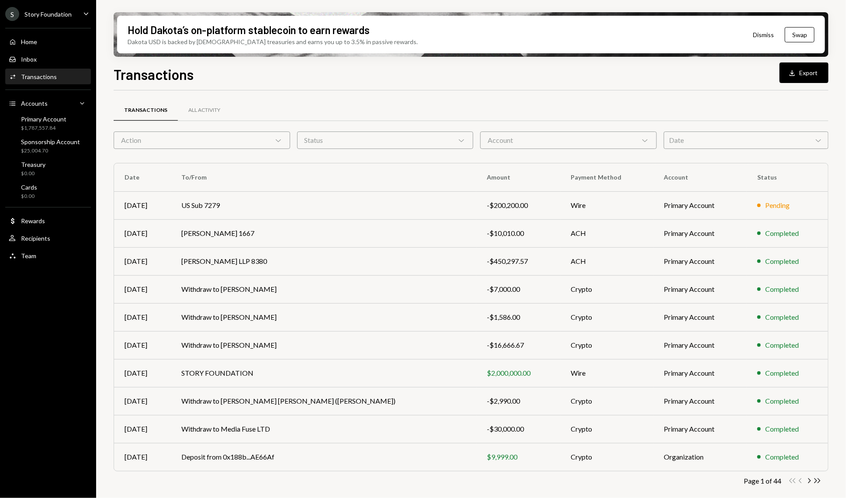
click at [757, 148] on div "Date Chevron Down" at bounding box center [746, 140] width 165 height 17
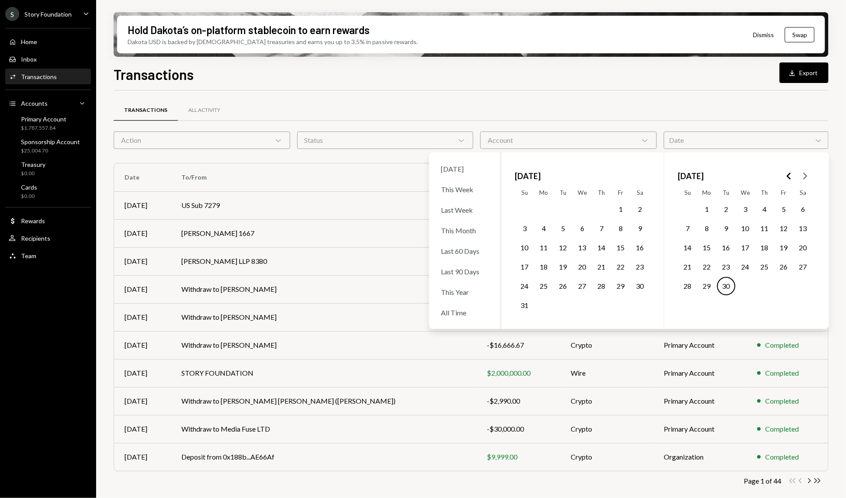
click at [790, 178] on polygon "Go to the Previous Month" at bounding box center [789, 176] width 4 height 7
click at [529, 201] on td "1" at bounding box center [525, 209] width 19 height 19
click at [519, 215] on button "1" at bounding box center [525, 209] width 18 height 18
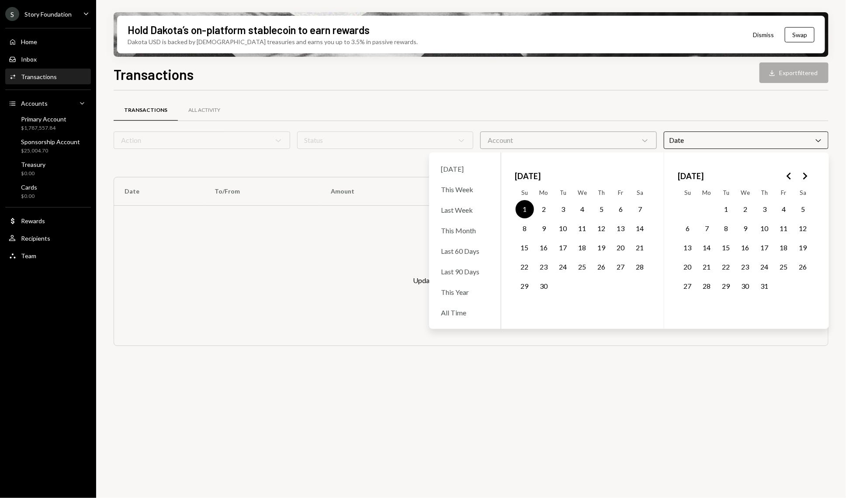
click at [547, 293] on button "30" at bounding box center [544, 286] width 18 height 18
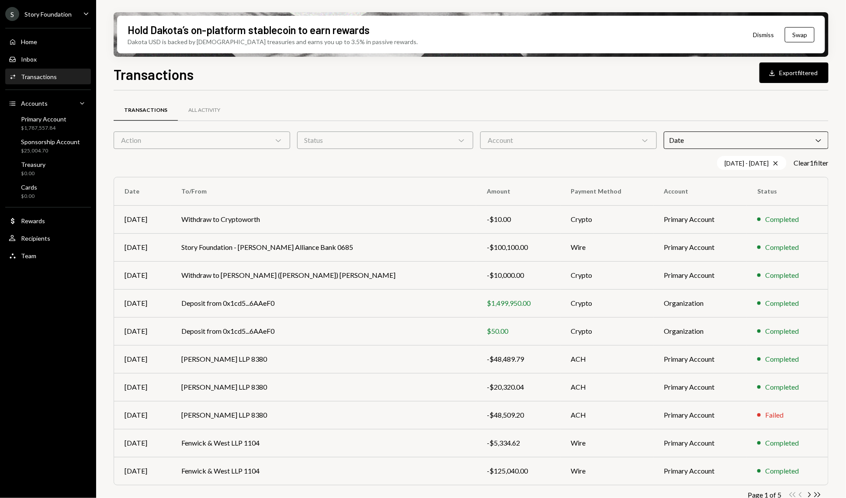
click at [576, 96] on div "Transactions All Activity Action Chevron Down Status Chevron Down Account Chevr…" at bounding box center [471, 307] width 715 height 432
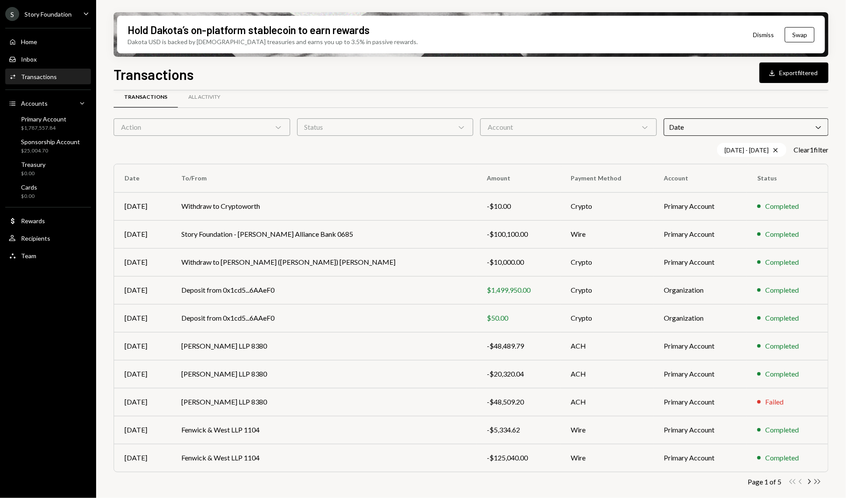
click at [816, 482] on icon "Double Arrow Right" at bounding box center [818, 482] width 8 height 8
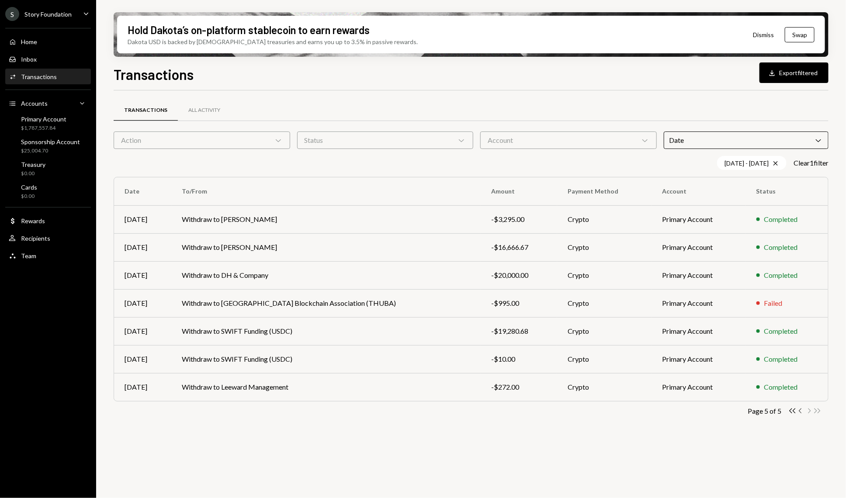
click at [801, 412] on icon "button" at bounding box center [800, 411] width 3 height 5
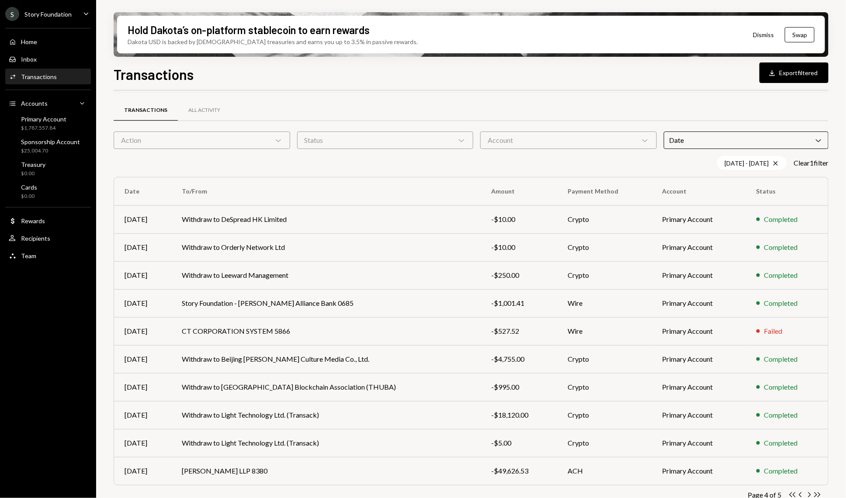
scroll to position [13, 0]
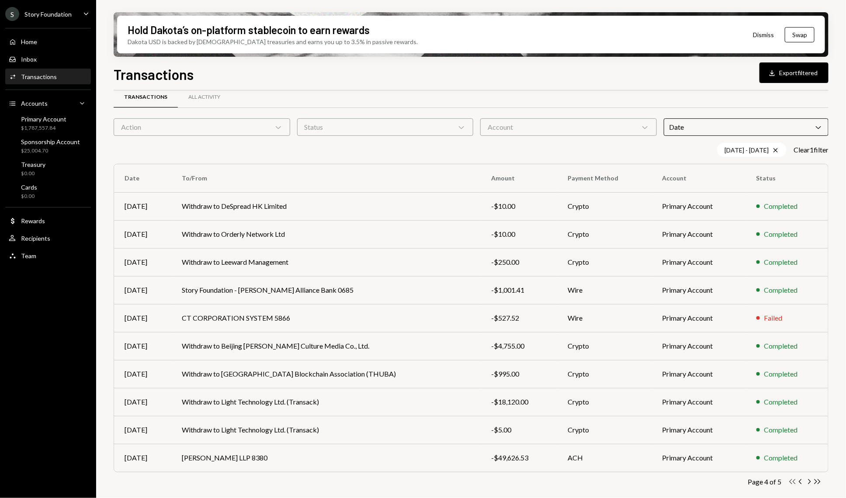
click at [794, 483] on icon "Double Arrow Left" at bounding box center [793, 482] width 8 height 8
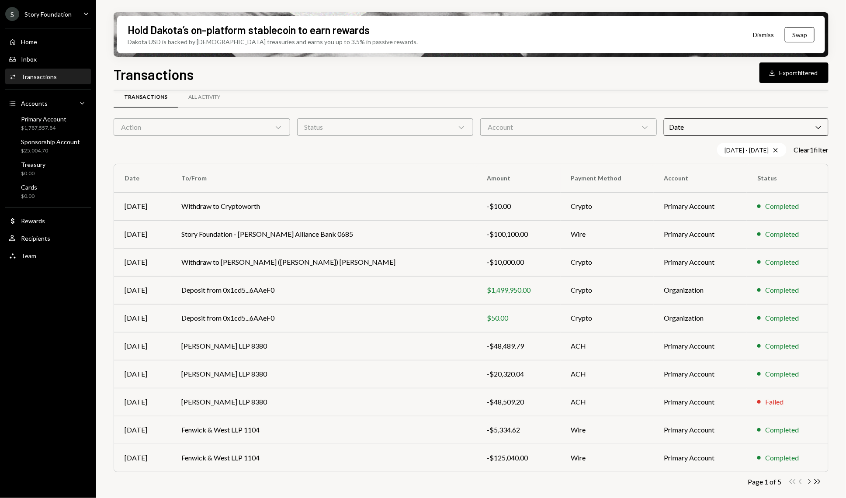
click at [808, 481] on icon "Chevron Right" at bounding box center [809, 482] width 8 height 8
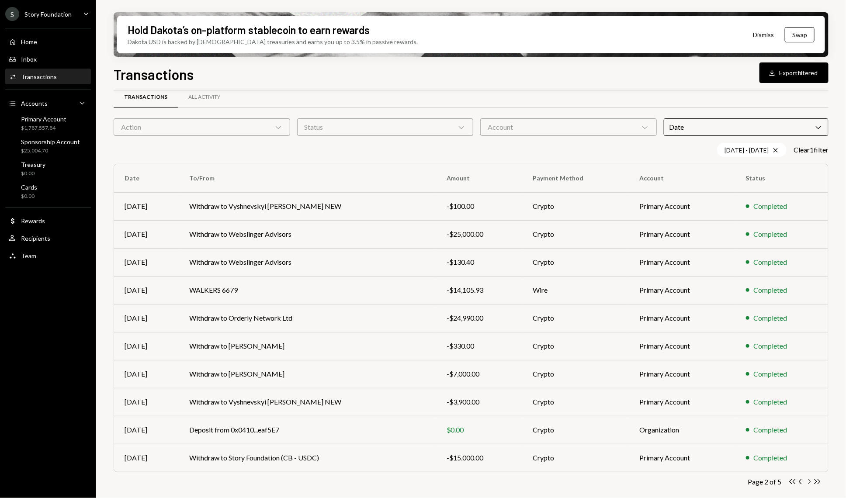
click at [809, 482] on icon "Chevron Right" at bounding box center [809, 482] width 8 height 8
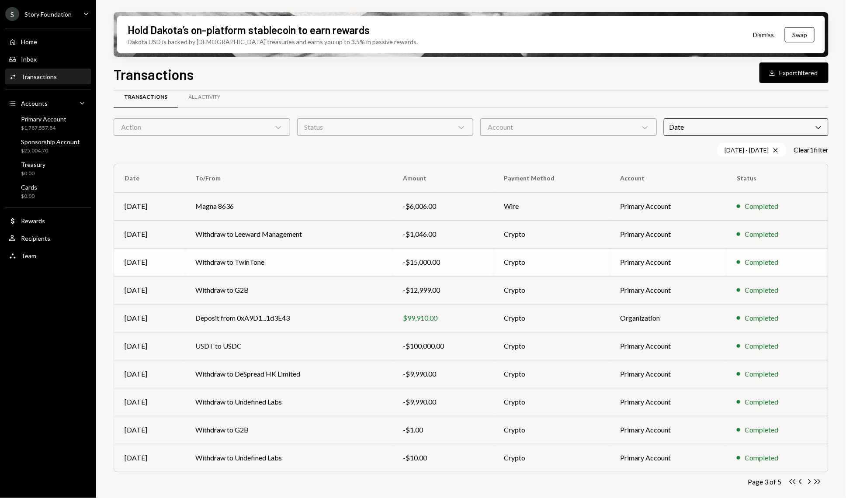
click at [360, 265] on td "Withdraw to TwinTone" at bounding box center [289, 262] width 208 height 28
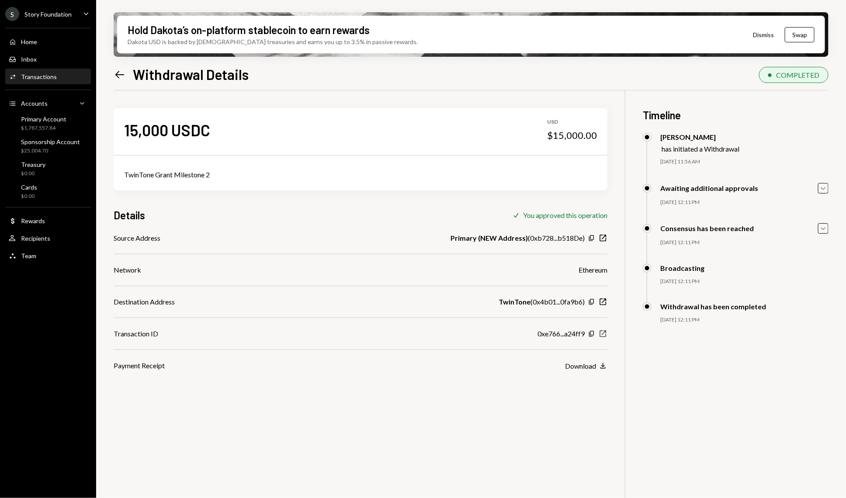
click at [604, 337] on icon "New Window" at bounding box center [603, 334] width 9 height 9
click at [47, 74] on div "Transactions" at bounding box center [39, 76] width 36 height 7
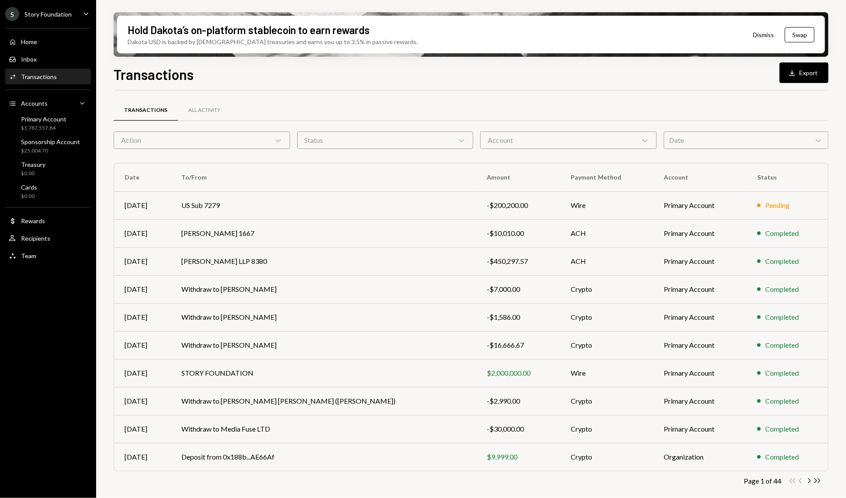
click at [272, 135] on div "Action Chevron Down" at bounding box center [202, 140] width 177 height 17
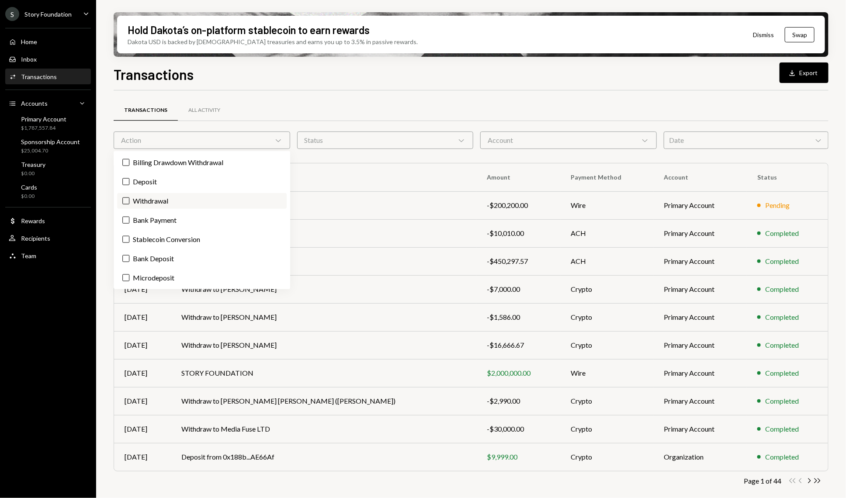
click at [164, 199] on label "Withdrawal" at bounding box center [202, 201] width 170 height 16
click at [129, 199] on button "Withdrawal" at bounding box center [125, 201] width 7 height 7
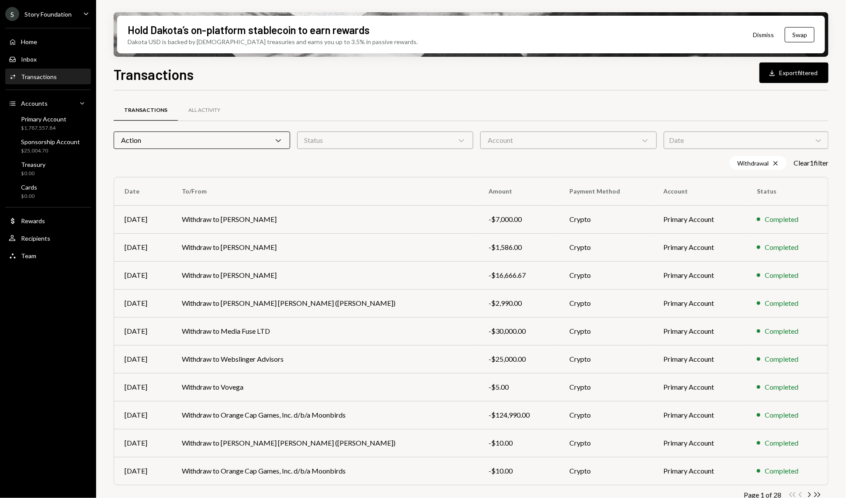
click at [380, 138] on div "Status Chevron Down" at bounding box center [385, 140] width 177 height 17
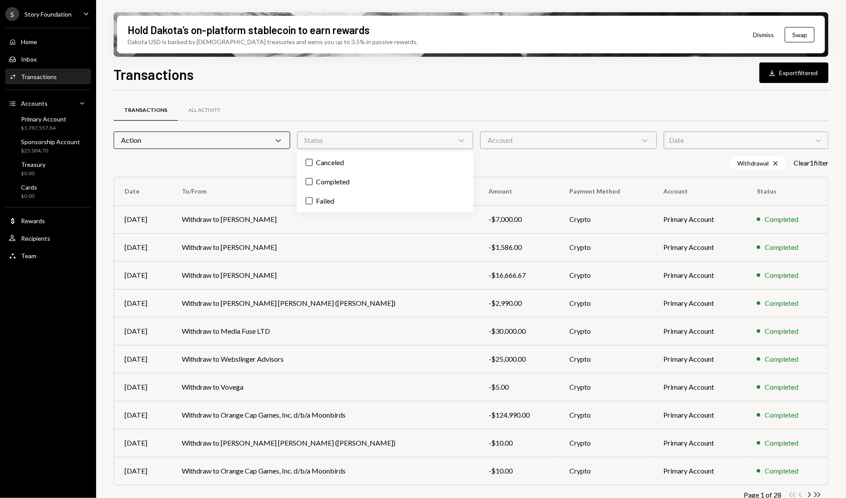
click at [380, 138] on div "Status Chevron Down" at bounding box center [385, 140] width 177 height 17
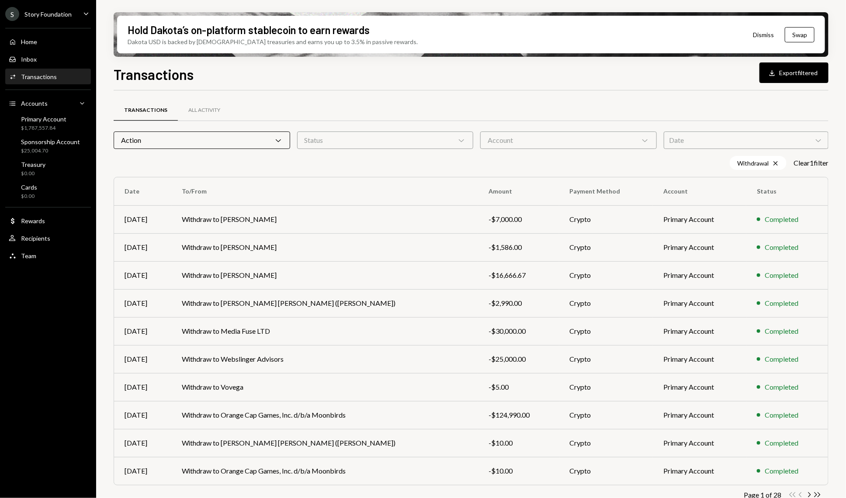
click at [717, 139] on div "Date Chevron Down" at bounding box center [746, 140] width 165 height 17
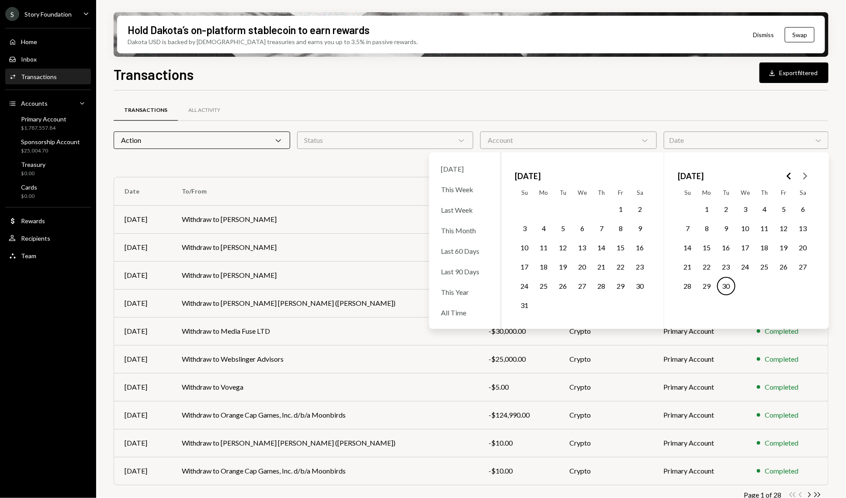
click at [788, 173] on icon "Go to the Previous Month" at bounding box center [789, 176] width 10 height 10
click at [749, 209] on button "1" at bounding box center [746, 209] width 18 height 18
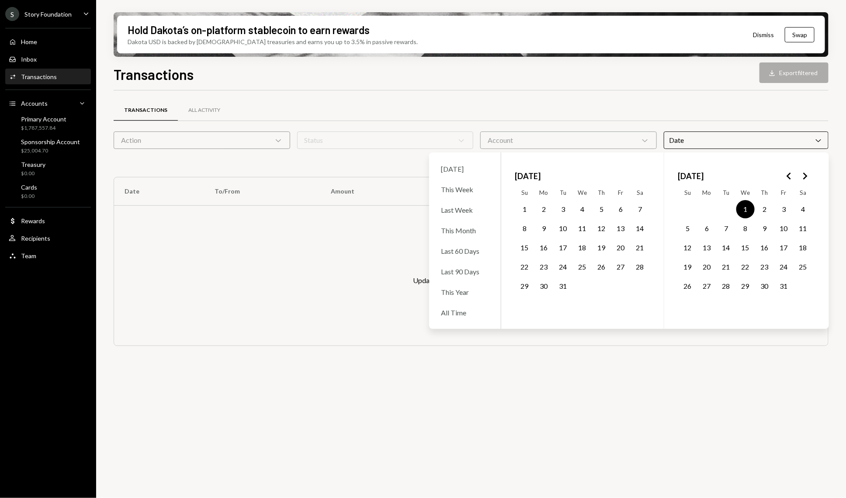
click at [786, 286] on button "31" at bounding box center [784, 286] width 18 height 18
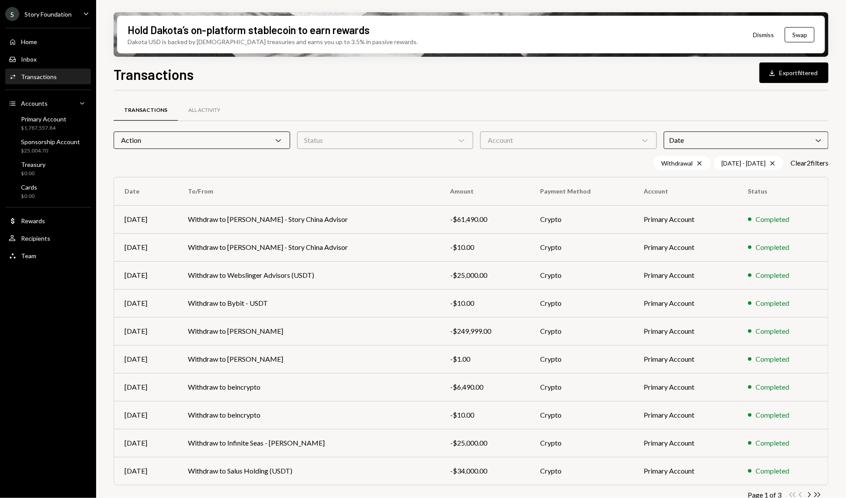
click at [679, 100] on div "Transactions All Activity" at bounding box center [471, 110] width 715 height 22
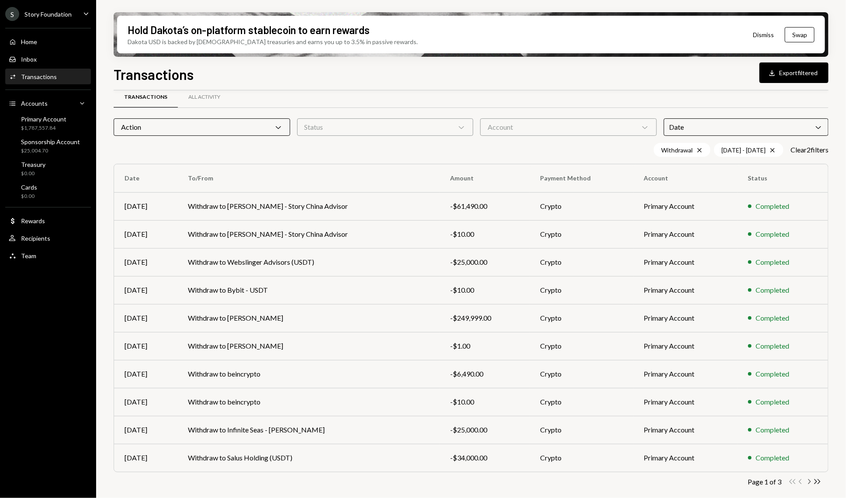
click at [808, 483] on icon "Chevron Right" at bounding box center [809, 482] width 8 height 8
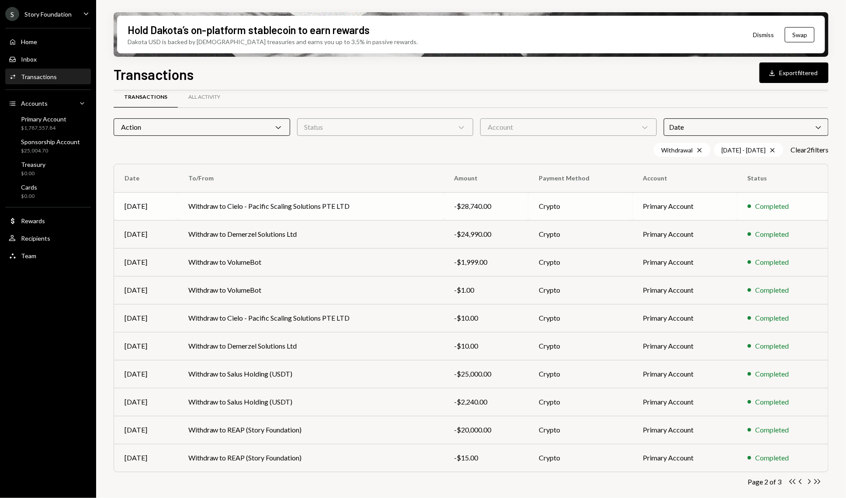
click at [378, 202] on td "Withdraw to Cielo - Pacific Scaling Solutions PTE LTD" at bounding box center [311, 206] width 266 height 28
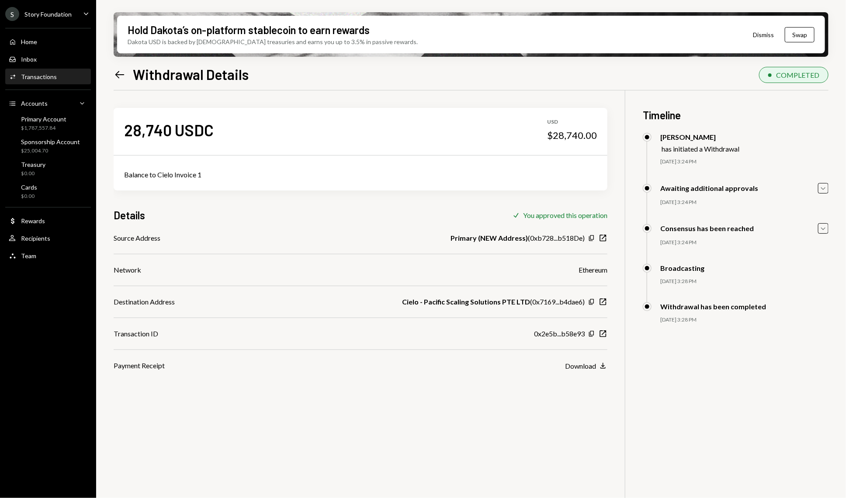
click at [607, 329] on div "0x2e5b...b58e93 Copy New Window" at bounding box center [570, 334] width 73 height 10
click at [607, 330] on icon "New Window" at bounding box center [603, 334] width 9 height 9
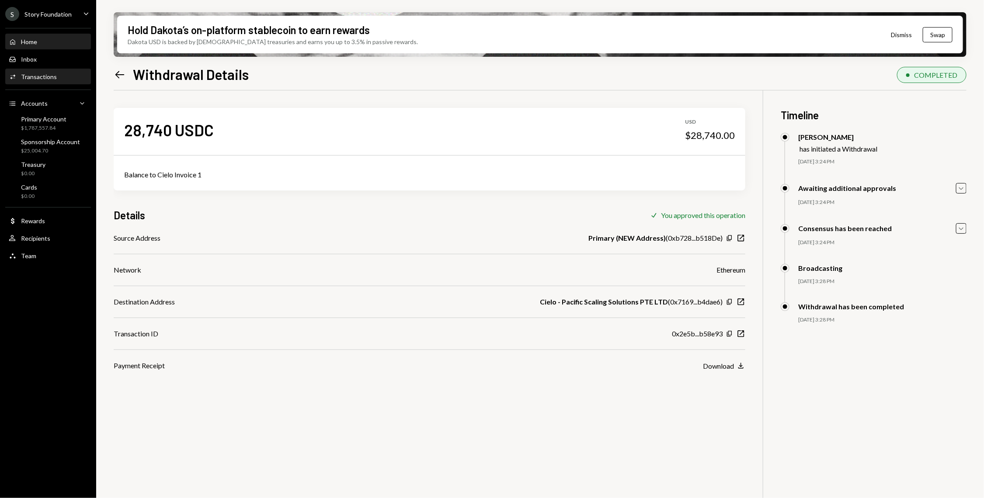
click at [35, 39] on div "Home" at bounding box center [29, 41] width 16 height 7
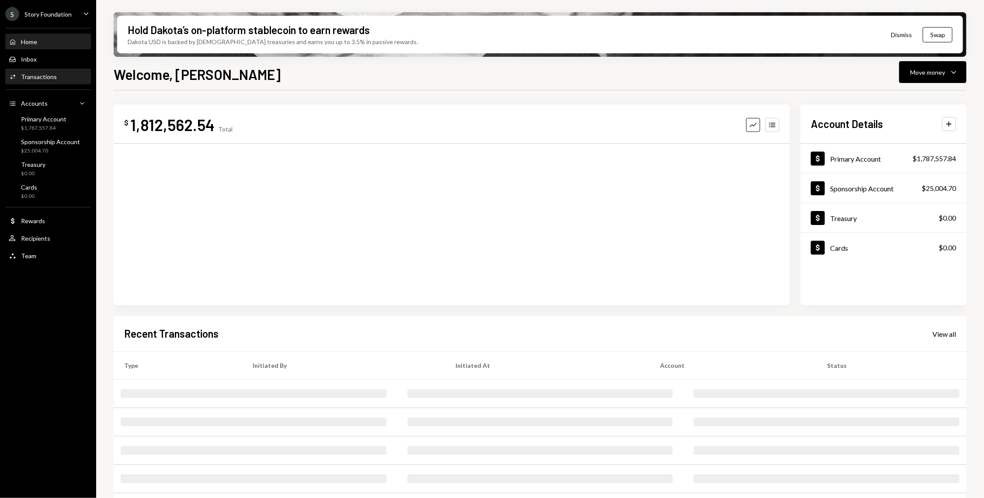
click at [52, 84] on div "Activities Transactions" at bounding box center [48, 77] width 79 height 15
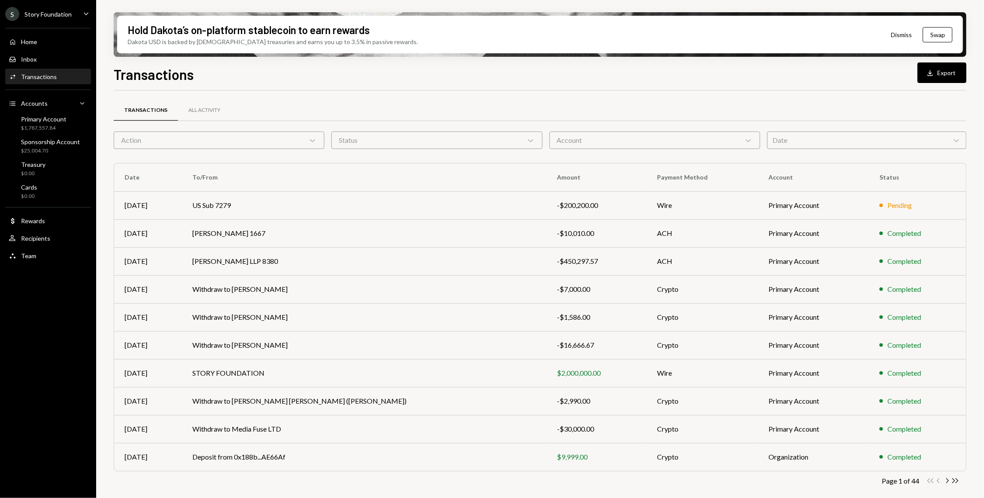
click at [289, 146] on div "Action Chevron Down" at bounding box center [219, 140] width 211 height 17
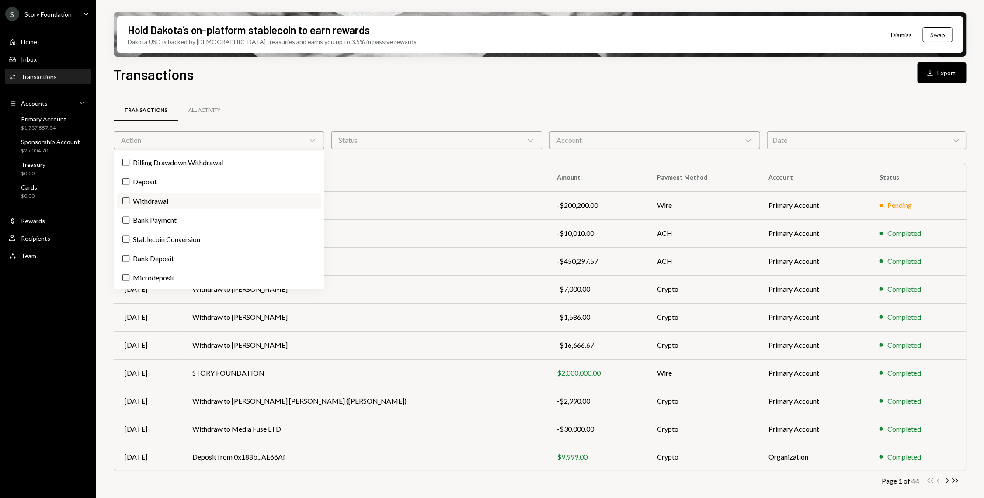
click at [123, 195] on label "Withdrawal" at bounding box center [219, 201] width 204 height 16
click at [123, 198] on button "Withdrawal" at bounding box center [125, 201] width 7 height 7
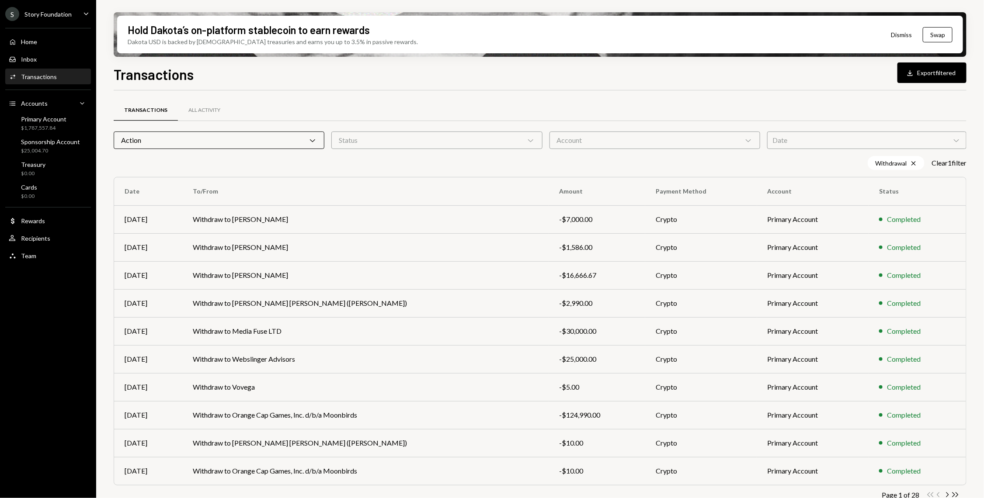
click at [401, 98] on div "Transactions All Activity Action Chevron Down Status Chevron Down Account Chevr…" at bounding box center [540, 307] width 853 height 432
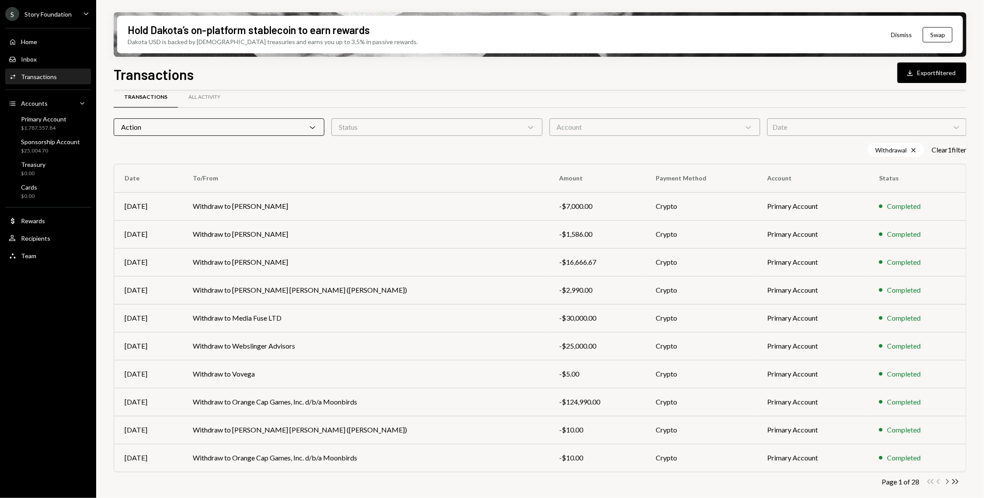
click at [846, 478] on icon "Chevron Right" at bounding box center [947, 482] width 8 height 8
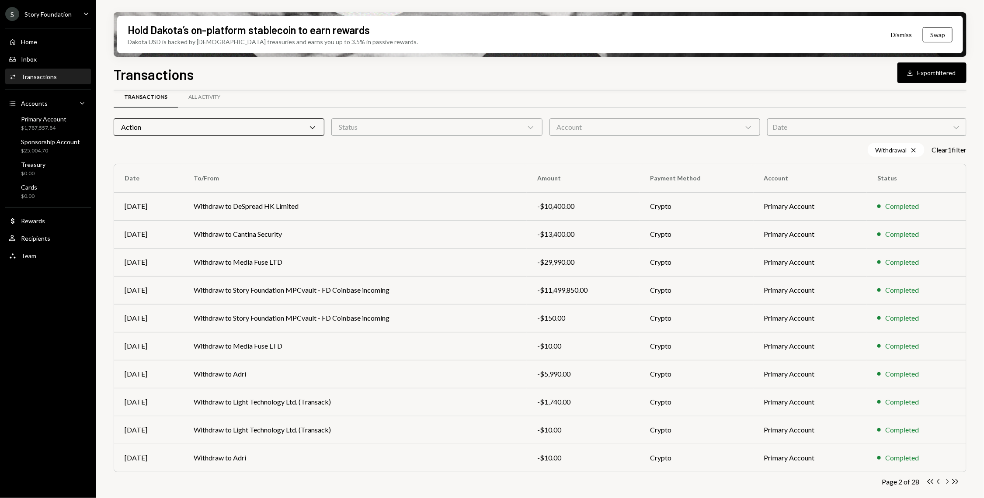
click at [846, 484] on icon "button" at bounding box center [948, 482] width 3 height 5
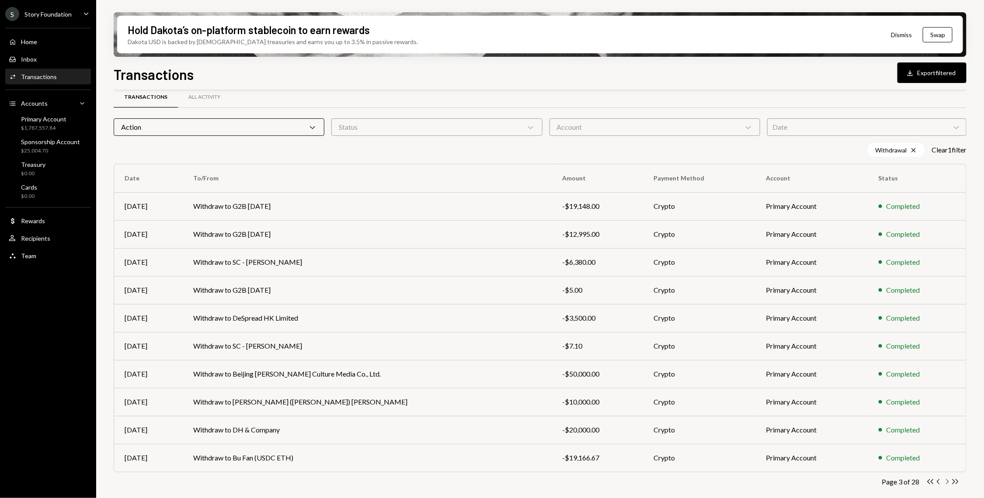
click at [846, 482] on icon "Chevron Right" at bounding box center [947, 482] width 8 height 8
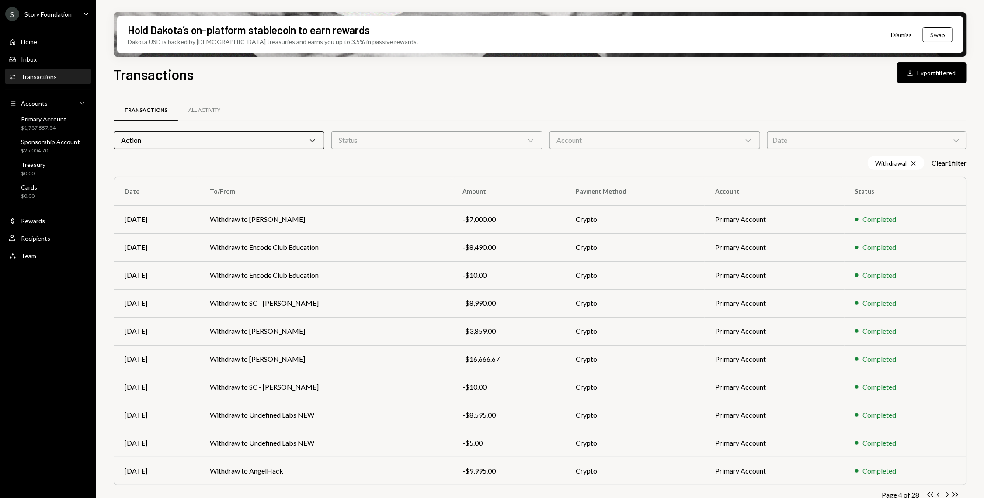
click at [293, 146] on div "Action Chevron Down" at bounding box center [219, 140] width 211 height 17
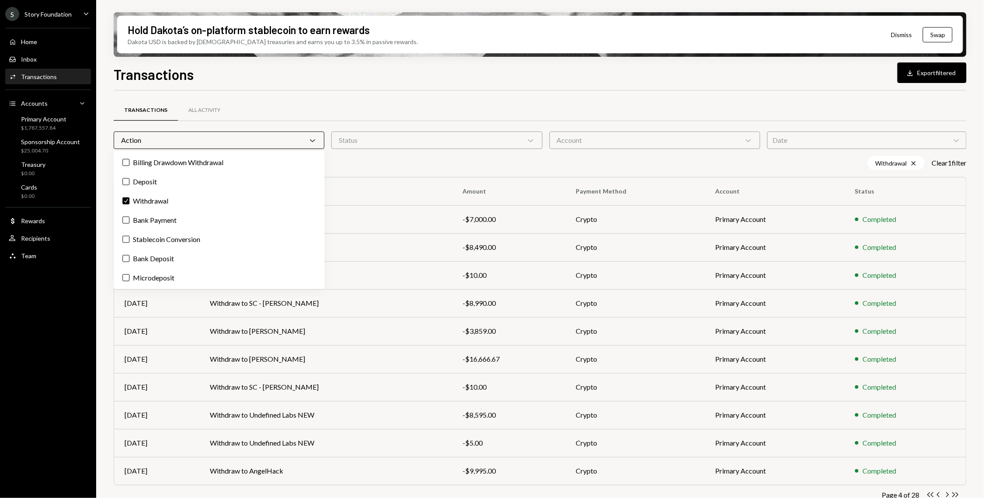
click at [481, 117] on div "Transactions All Activity" at bounding box center [540, 110] width 853 height 22
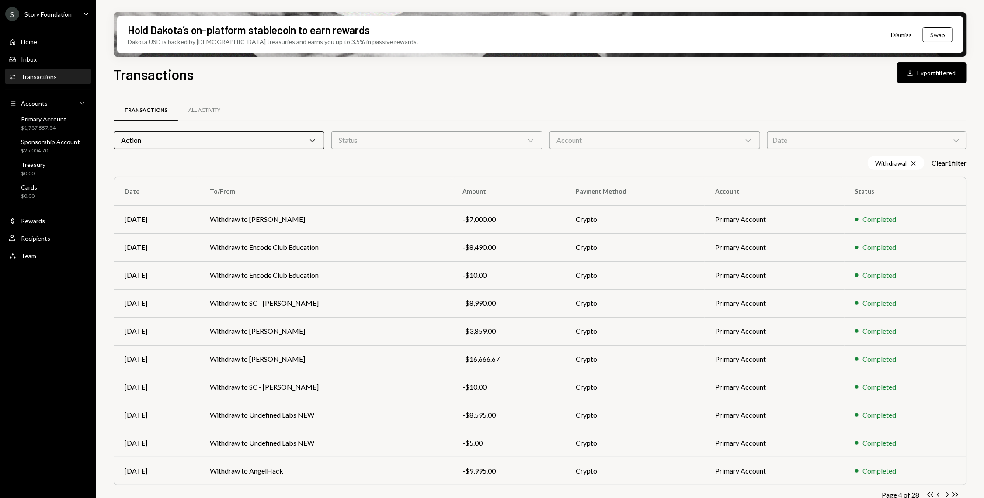
scroll to position [13, 0]
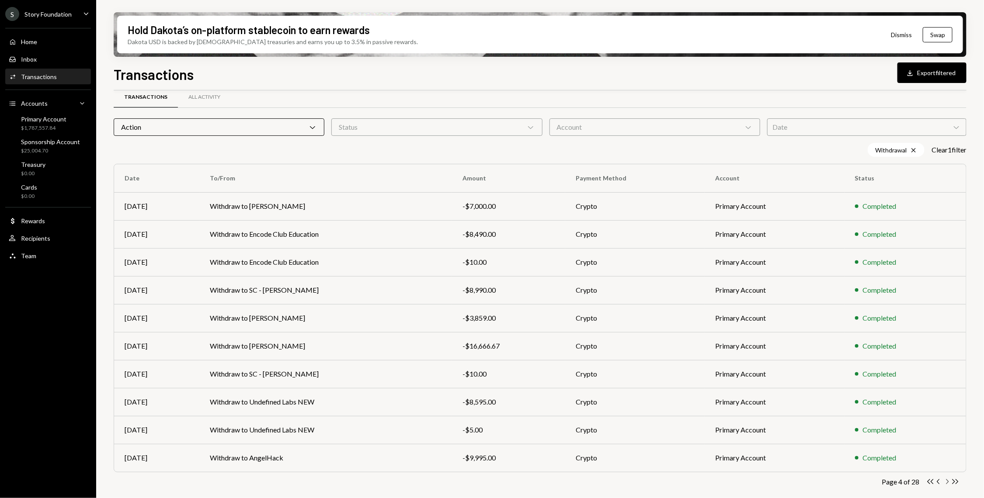
click at [846, 483] on icon "button" at bounding box center [948, 482] width 3 height 5
click at [846, 481] on icon "Chevron Right" at bounding box center [947, 482] width 8 height 8
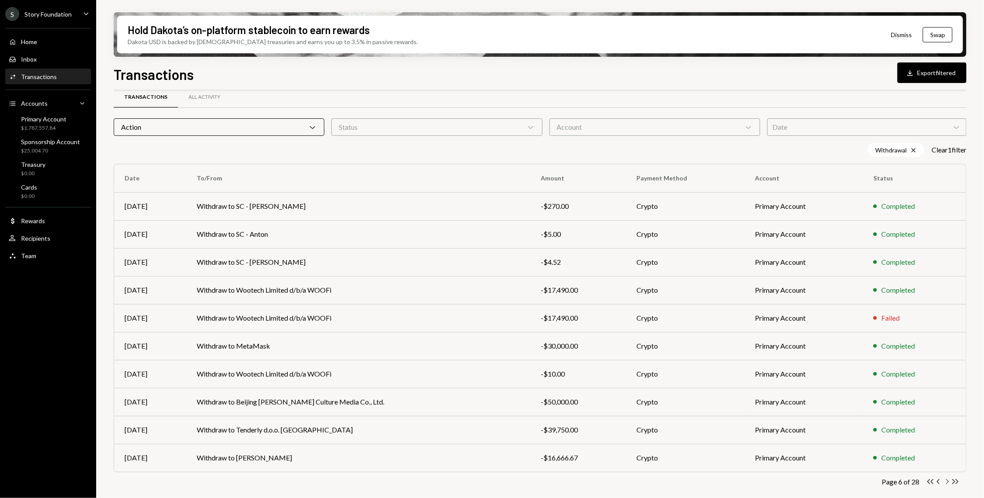
click at [846, 481] on icon "Chevron Right" at bounding box center [947, 482] width 8 height 8
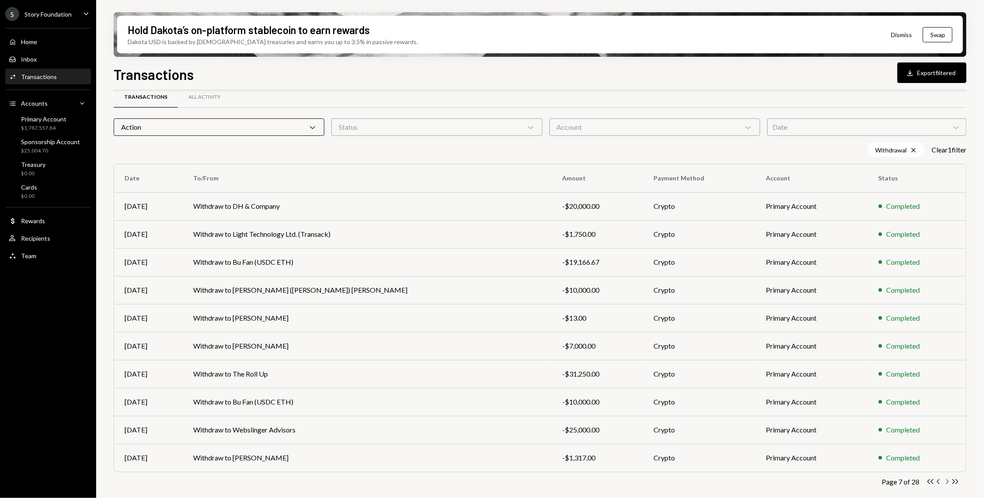
click at [846, 481] on icon "Chevron Right" at bounding box center [947, 482] width 8 height 8
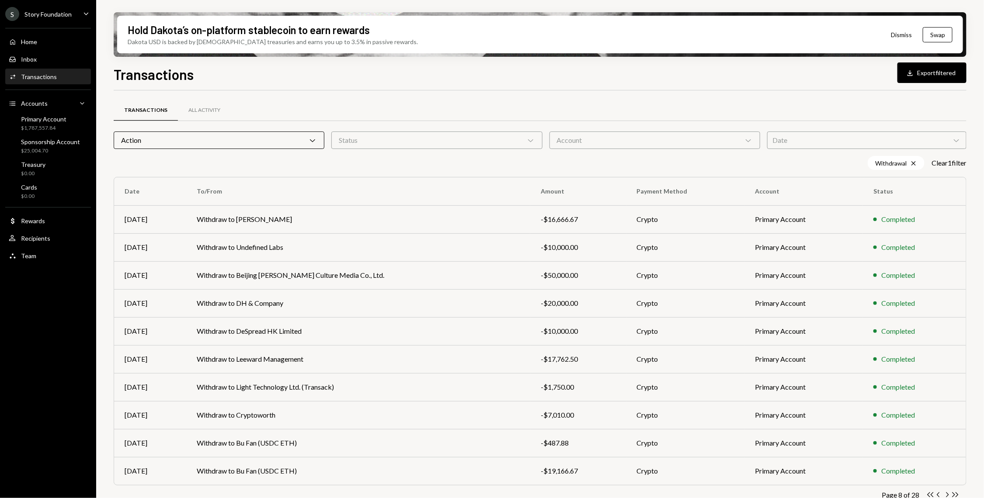
click at [817, 136] on div "Date Chevron Down" at bounding box center [866, 140] width 199 height 17
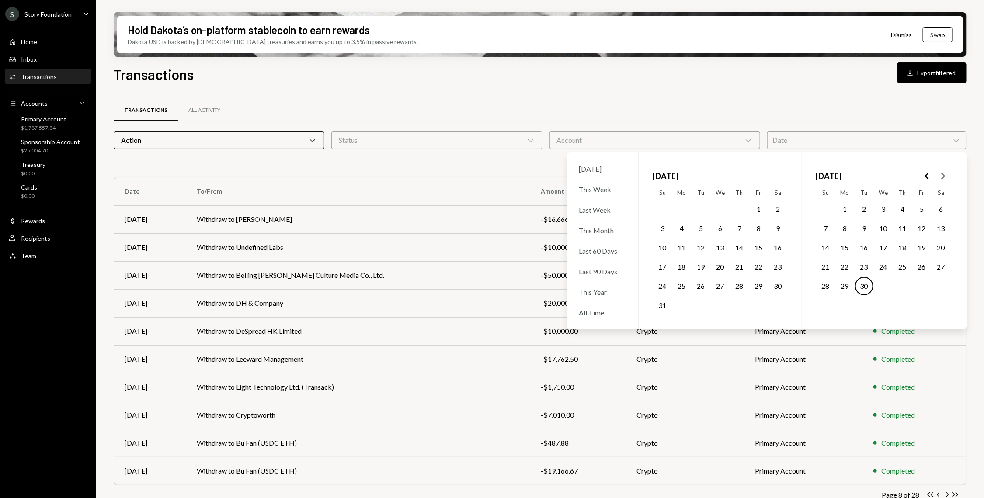
click at [846, 176] on polygon "Go to the Previous Month" at bounding box center [927, 176] width 4 height 7
click at [846, 206] on button "1" at bounding box center [903, 209] width 18 height 18
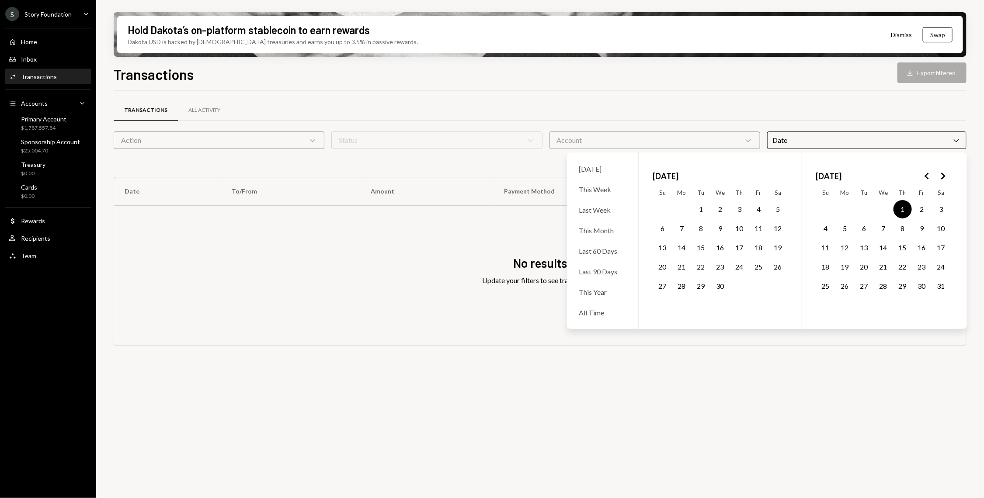
click at [846, 285] on button "31" at bounding box center [941, 286] width 18 height 18
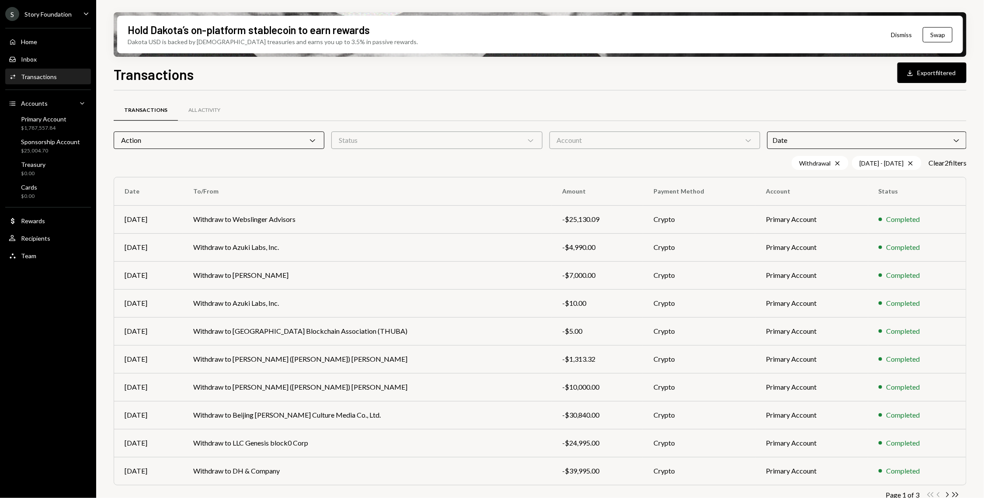
click at [711, 94] on div "Transactions All Activity Action Chevron Down Status Chevron Down Account Chevr…" at bounding box center [540, 307] width 853 height 432
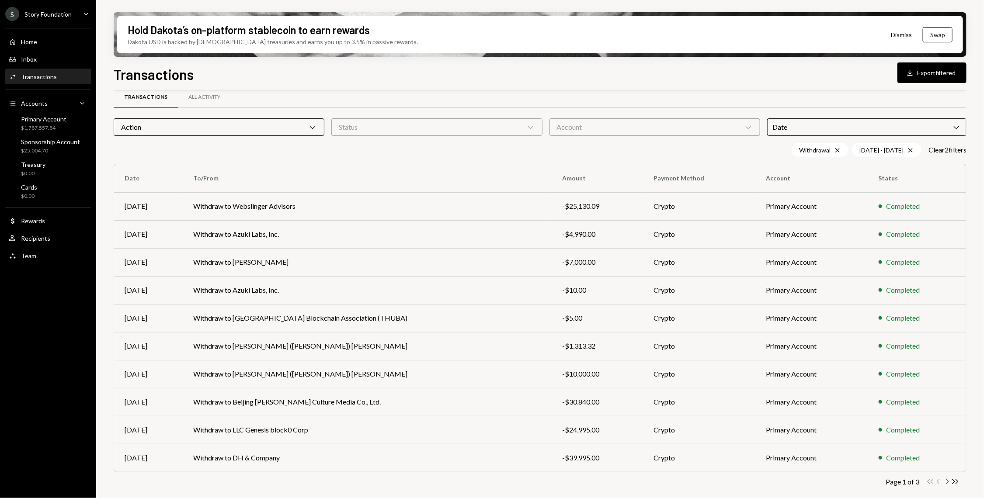
click at [846, 482] on icon "button" at bounding box center [948, 482] width 3 height 5
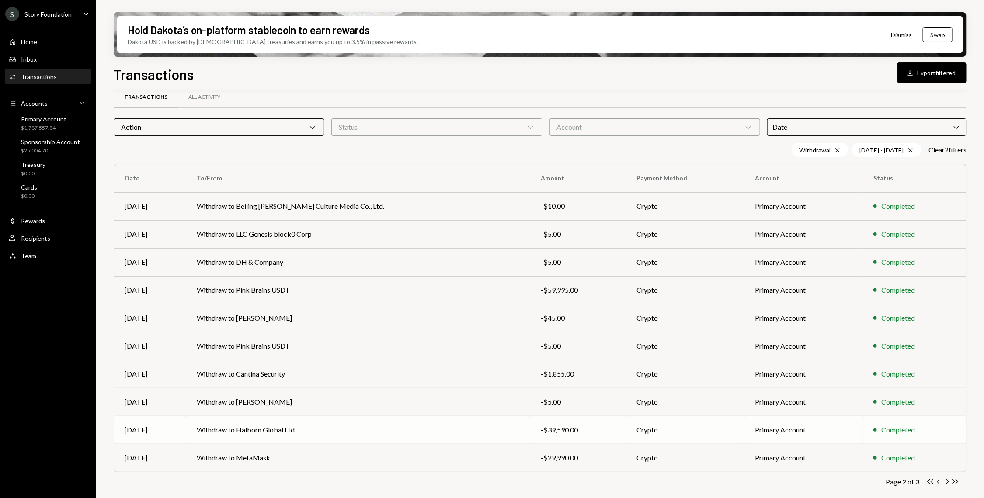
click at [448, 421] on td "Withdraw to Halborn Global Ltd" at bounding box center [358, 430] width 344 height 28
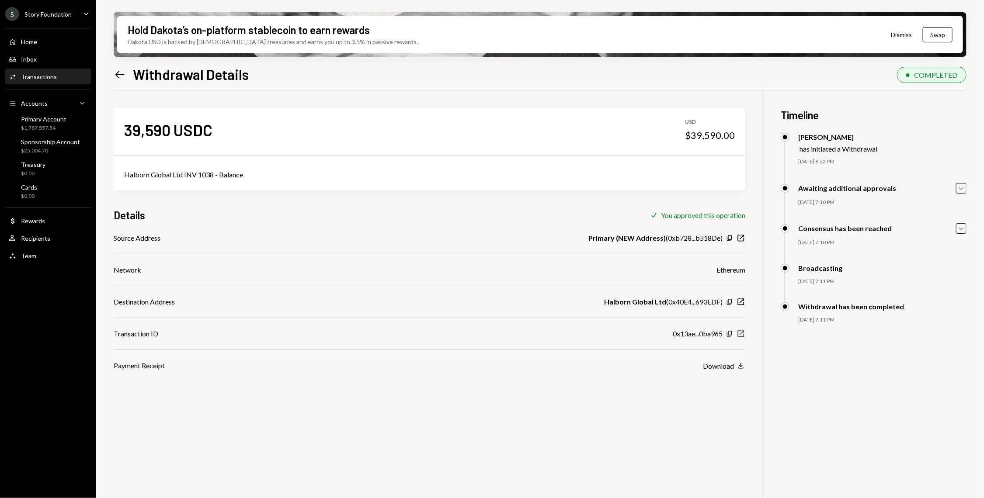
click at [742, 333] on icon "button" at bounding box center [741, 334] width 7 height 7
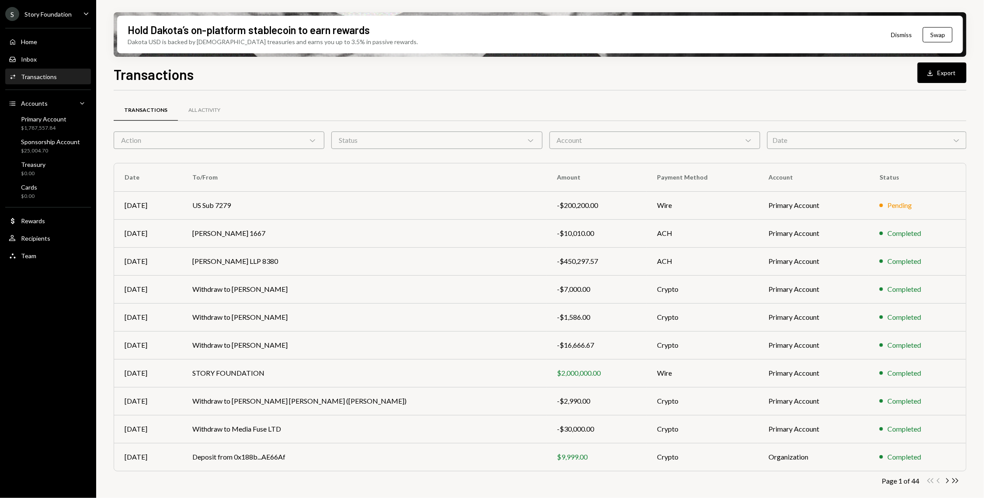
click at [805, 140] on div "Date Chevron Down" at bounding box center [866, 140] width 199 height 17
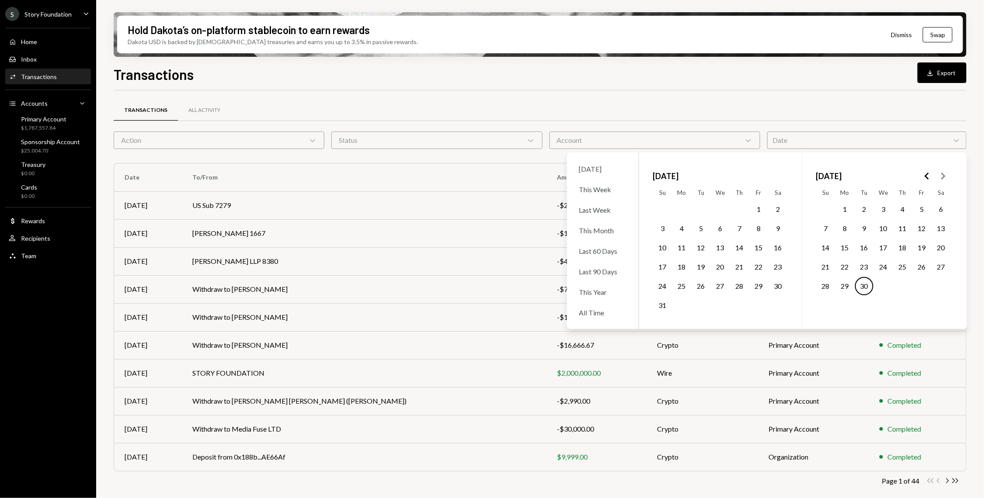
click at [927, 178] on polygon "Go to the Previous Month" at bounding box center [927, 176] width 4 height 7
click at [905, 206] on button "1" at bounding box center [903, 209] width 18 height 18
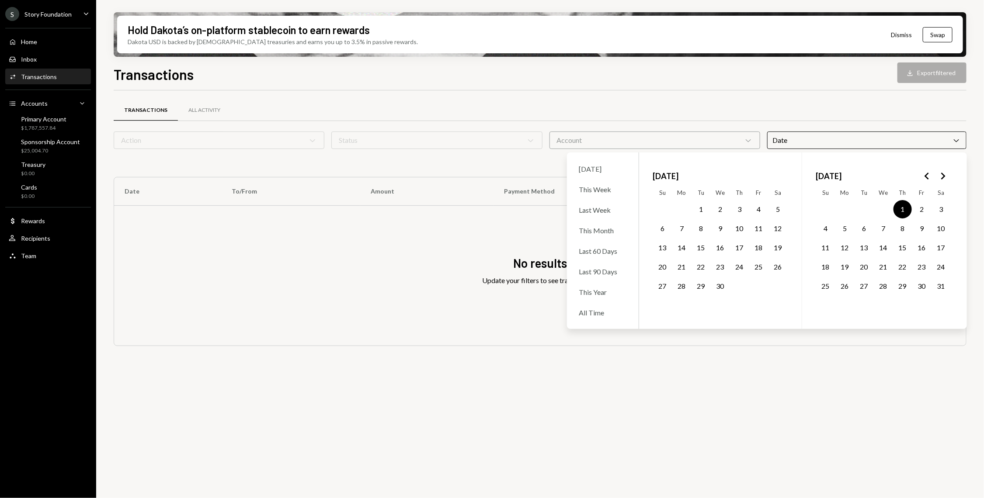
click at [946, 286] on button "31" at bounding box center [941, 286] width 18 height 18
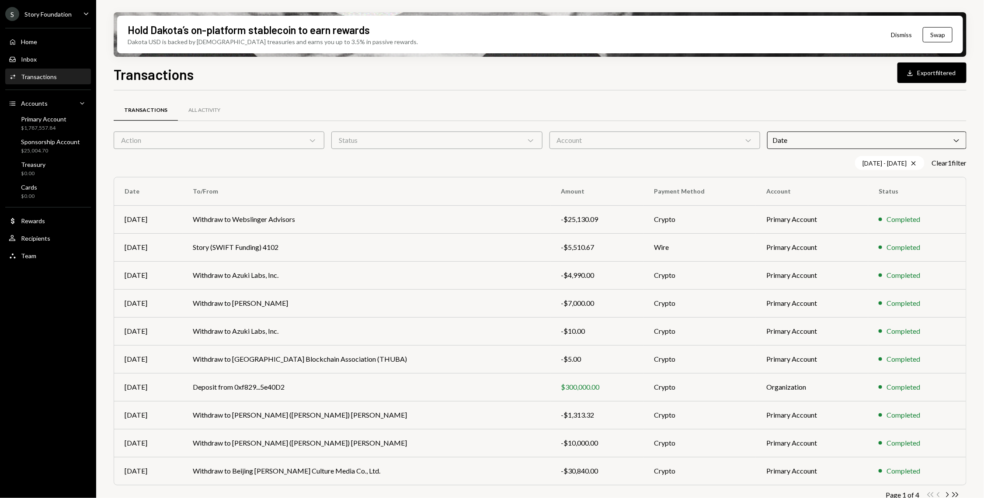
click at [665, 95] on div "Transactions All Activity Action Chevron Down Status Chevron Down Account Chevr…" at bounding box center [540, 307] width 853 height 432
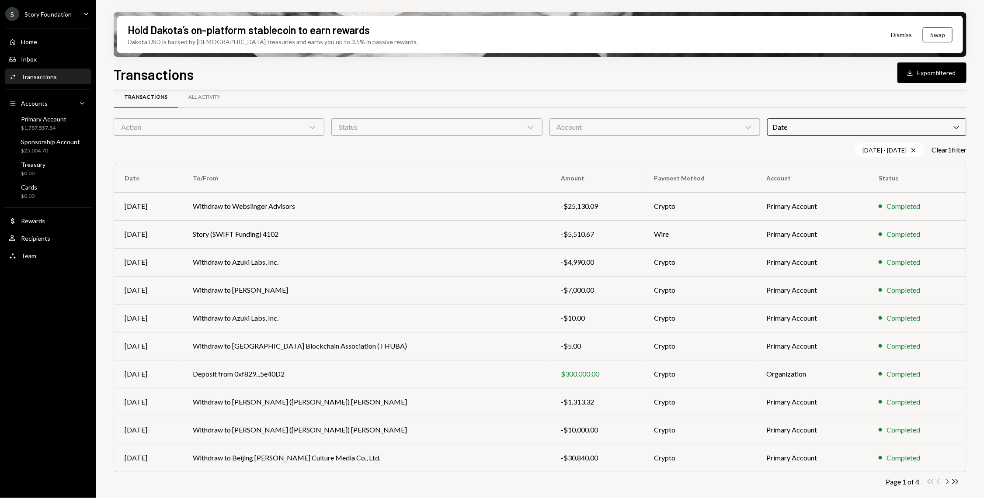
click at [947, 482] on icon "button" at bounding box center [948, 482] width 3 height 5
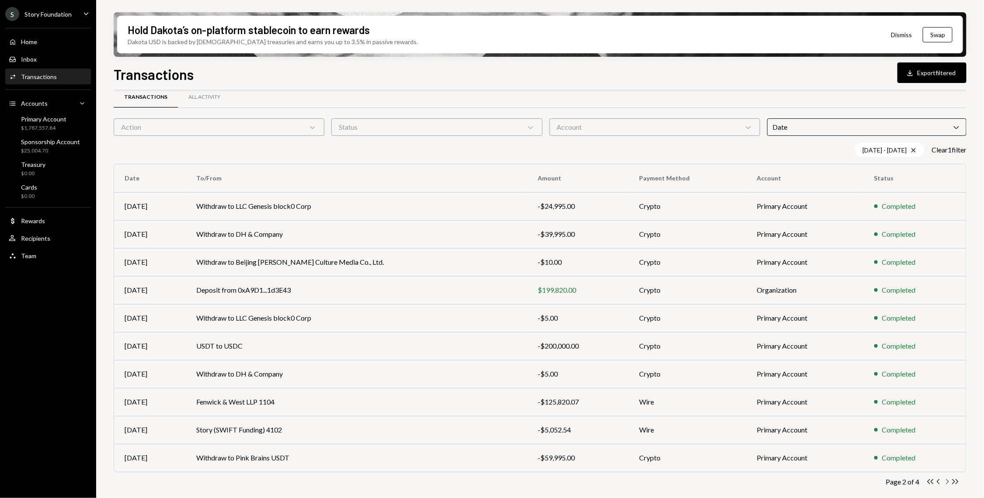
click at [946, 480] on icon "Chevron Right" at bounding box center [947, 482] width 8 height 8
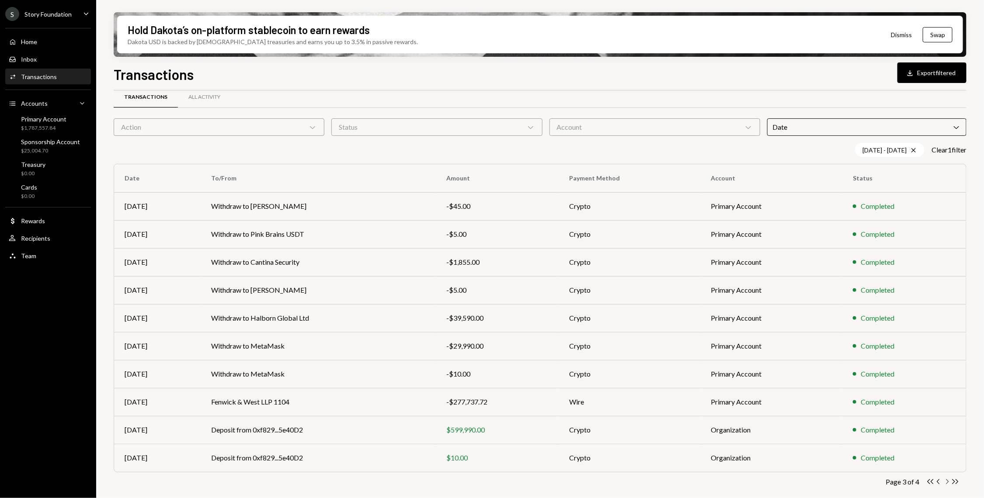
click at [947, 482] on icon "Chevron Right" at bounding box center [947, 482] width 8 height 8
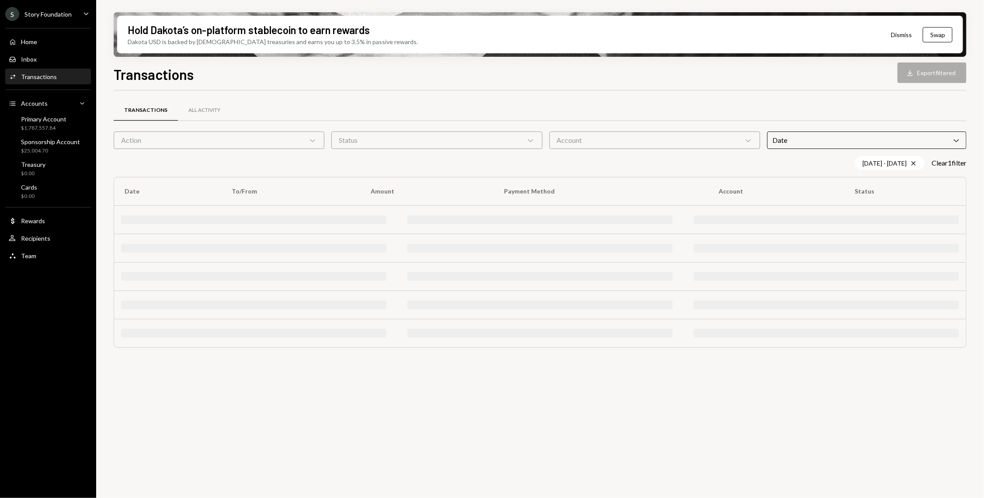
scroll to position [0, 0]
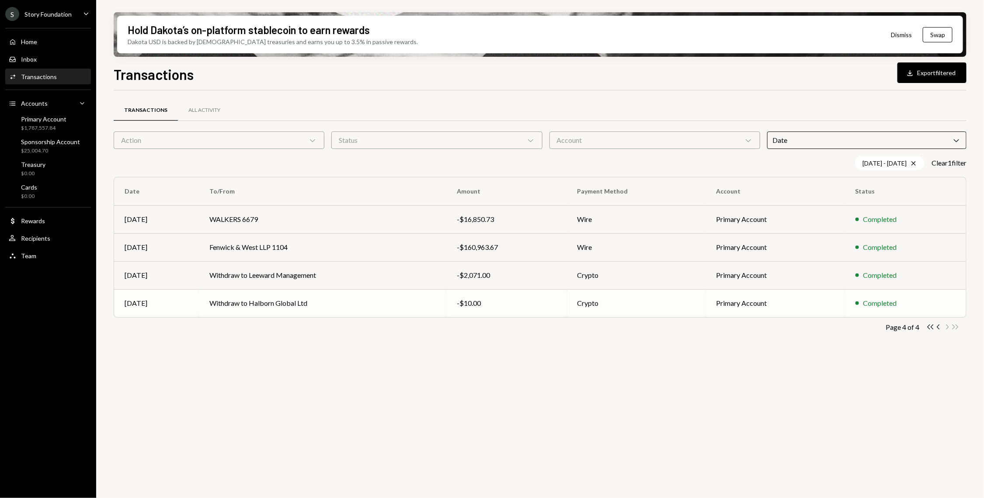
click at [435, 290] on td "Withdraw to Halborn Global Ltd" at bounding box center [322, 303] width 247 height 28
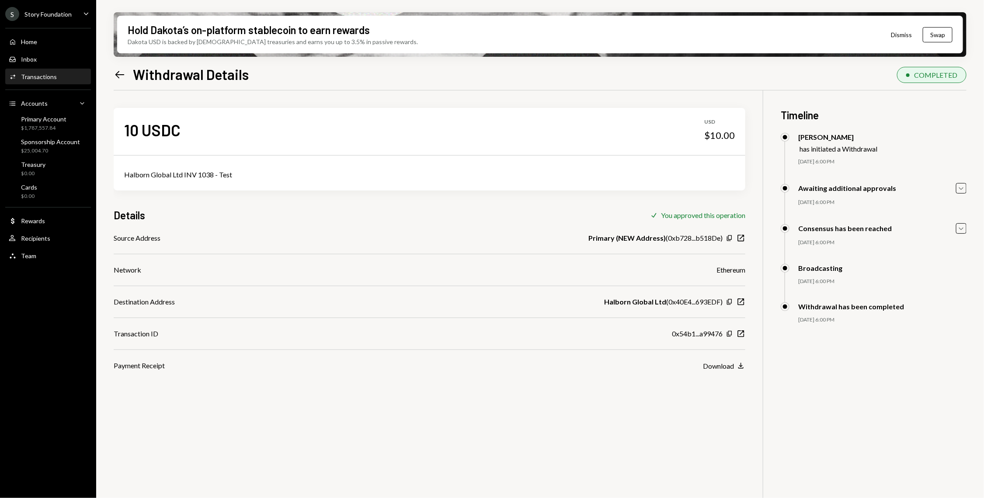
scroll to position [70, 0]
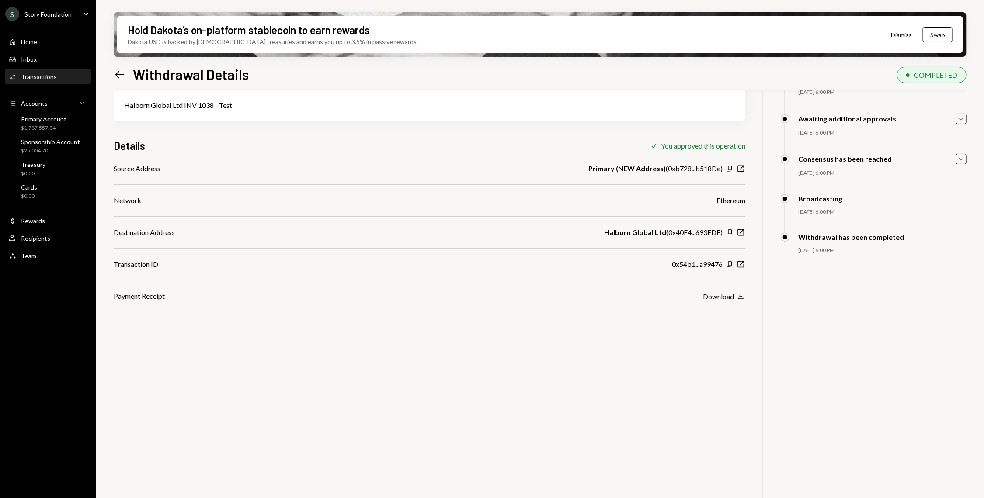
click at [734, 298] on div "Download" at bounding box center [718, 297] width 31 height 8
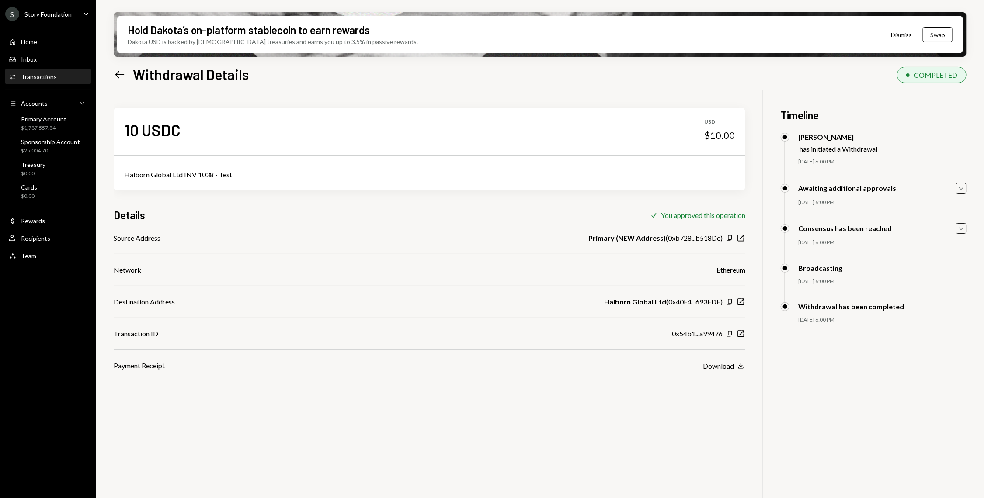
click at [60, 75] on div "Activities Transactions" at bounding box center [48, 77] width 79 height 8
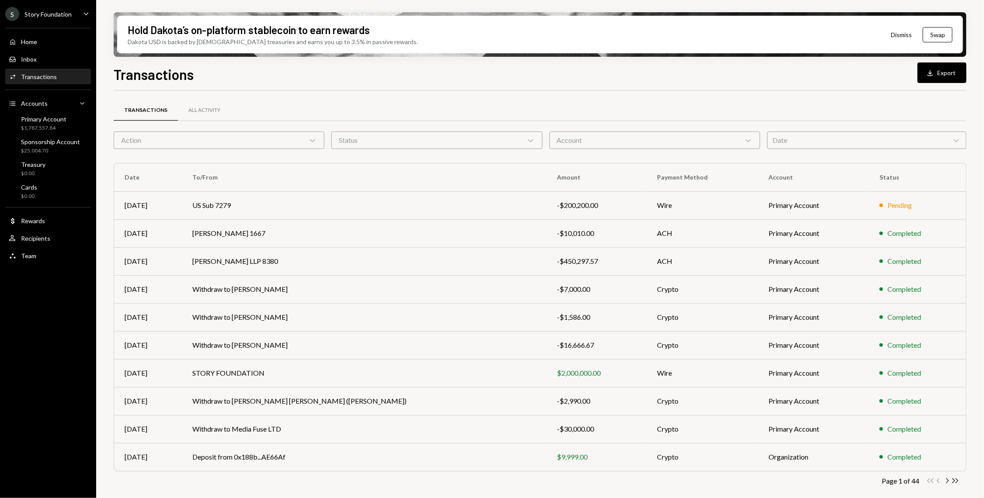
click at [843, 139] on div "Date Chevron Down" at bounding box center [866, 140] width 199 height 17
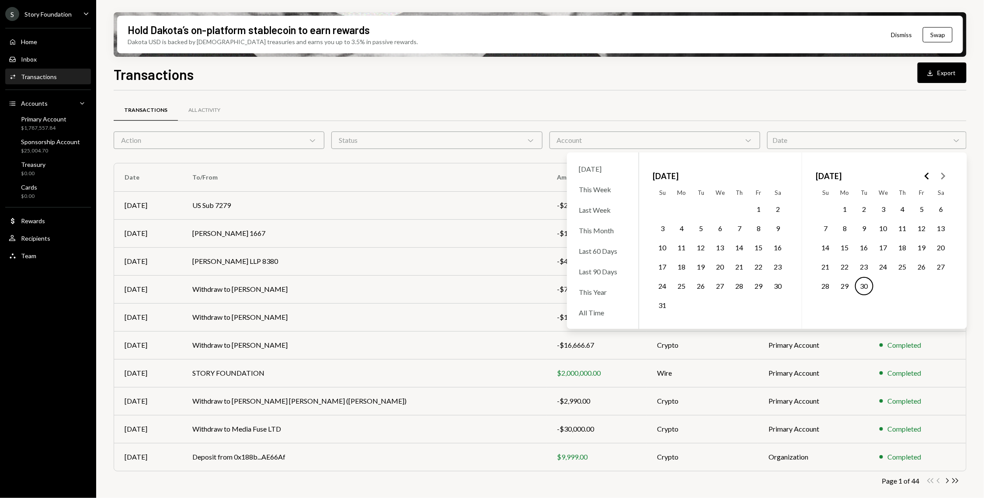
click at [925, 171] on icon "Go to the Previous Month" at bounding box center [927, 176] width 10 height 10
click at [942, 173] on polygon "Go to the Next Month" at bounding box center [943, 176] width 4 height 7
click at [926, 174] on icon "Go to the Previous Month" at bounding box center [927, 176] width 10 height 10
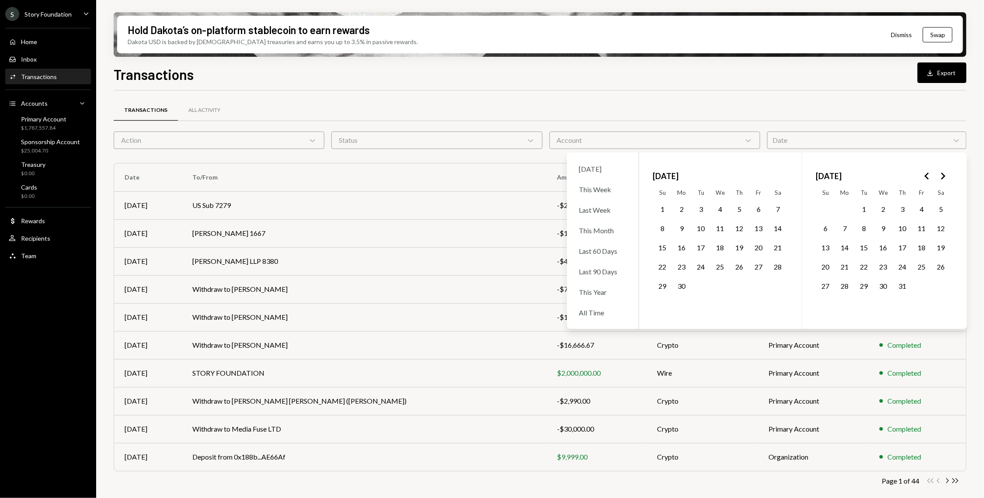
click at [926, 174] on icon "Go to the Previous Month" at bounding box center [927, 176] width 10 height 10
click at [944, 177] on polygon "Go to the Next Month" at bounding box center [943, 176] width 4 height 7
click at [902, 208] on button "1" at bounding box center [903, 209] width 18 height 18
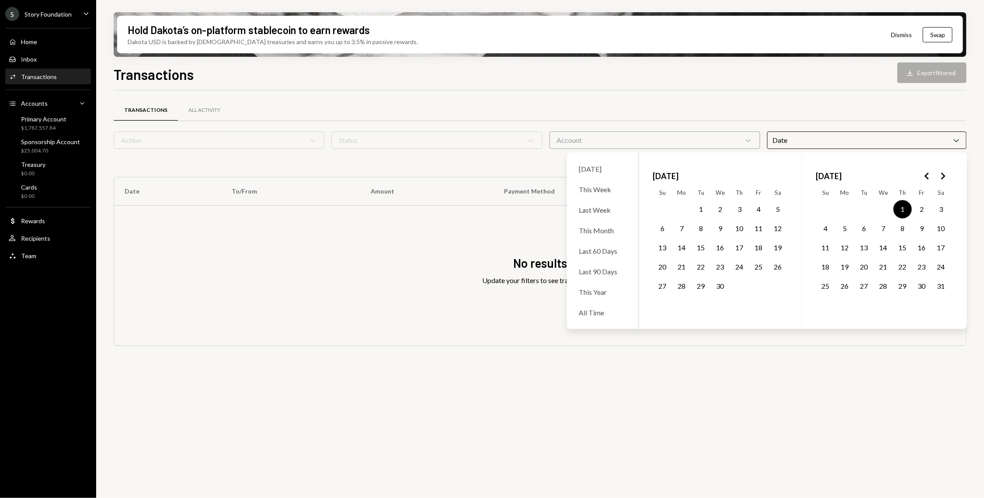
click at [944, 282] on button "31" at bounding box center [941, 286] width 18 height 18
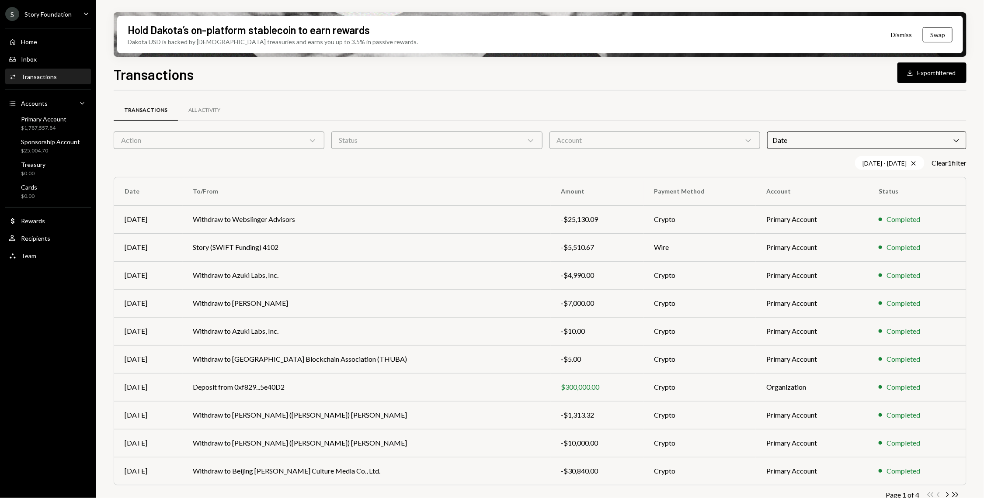
click at [723, 78] on div "Transactions Download Export filtered" at bounding box center [540, 73] width 853 height 19
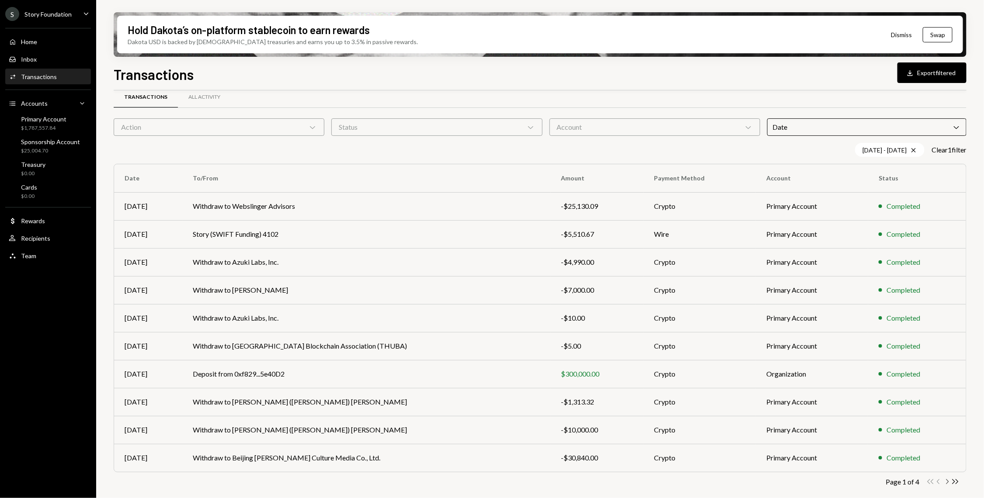
click at [946, 481] on icon "Chevron Right" at bounding box center [947, 482] width 8 height 8
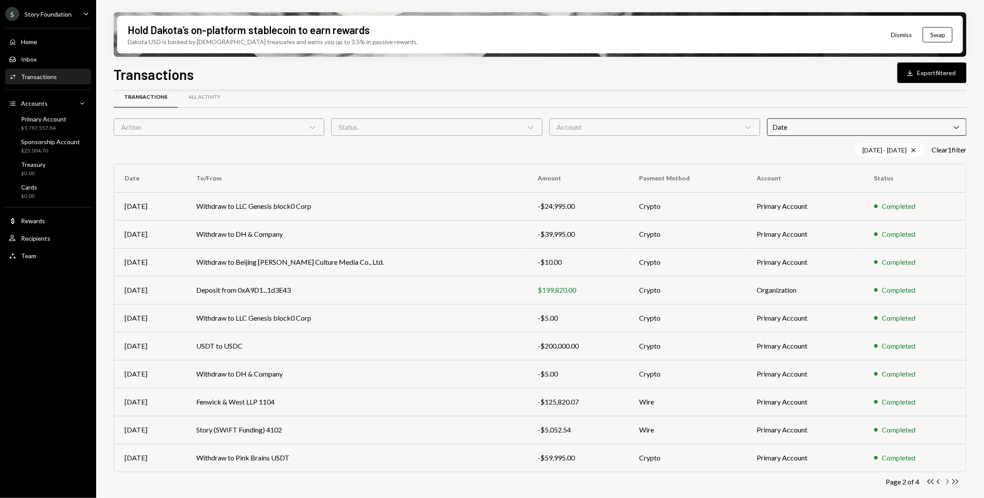
click at [948, 483] on icon "Chevron Right" at bounding box center [947, 482] width 8 height 8
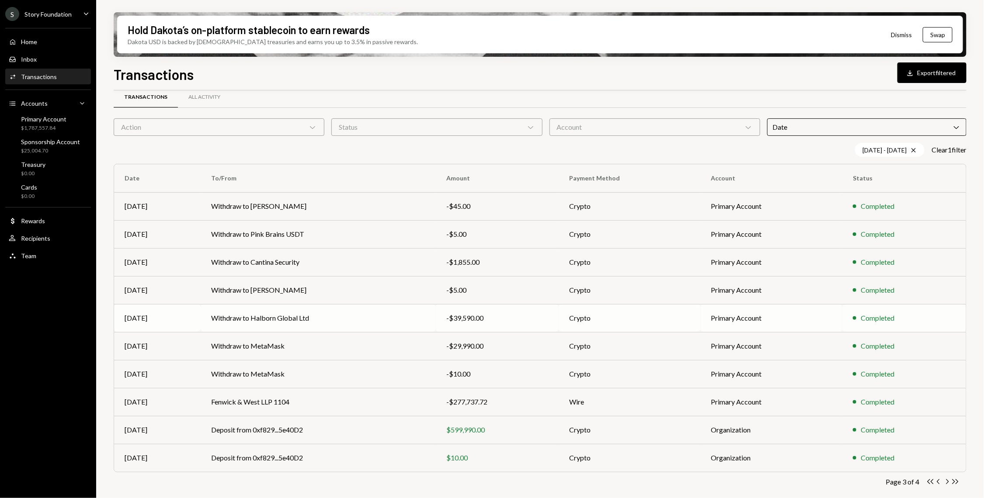
click at [507, 313] on div "-$39,590.00" at bounding box center [497, 318] width 102 height 10
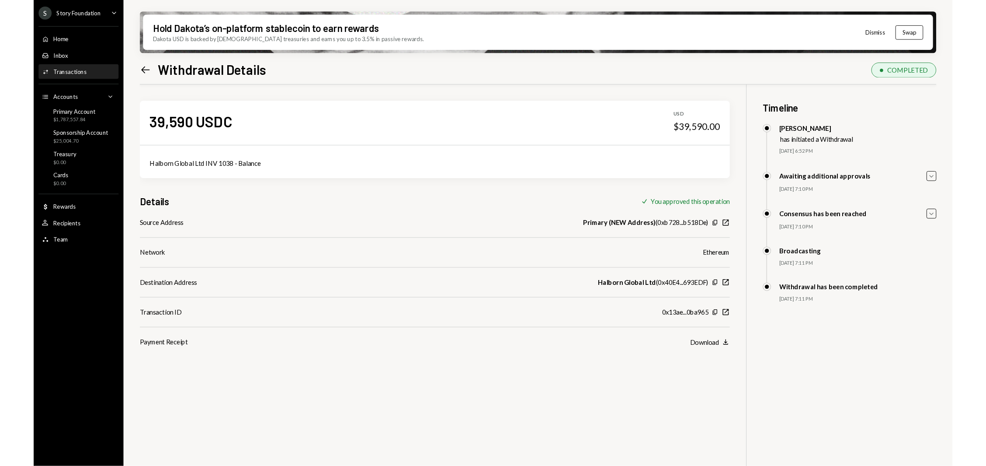
scroll to position [70, 0]
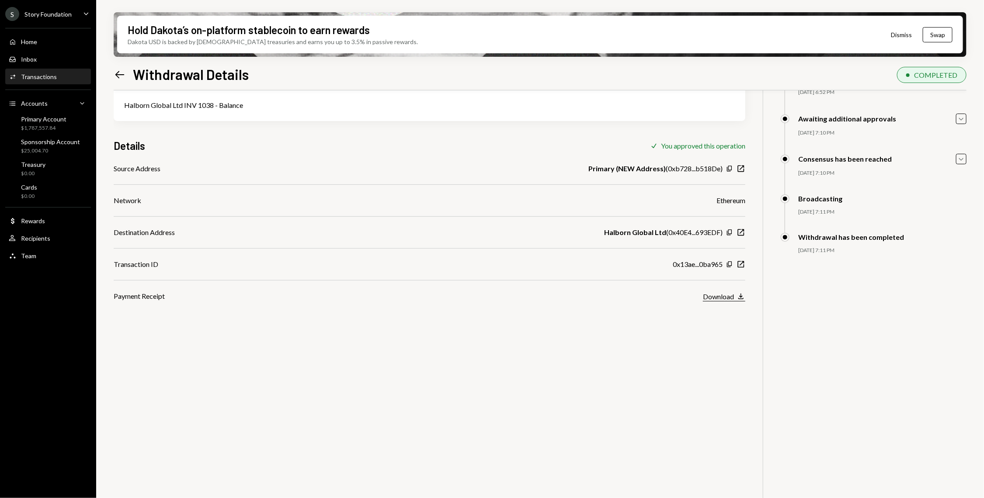
click at [731, 293] on div "Download" at bounding box center [718, 297] width 31 height 8
